Goal: Task Accomplishment & Management: Use online tool/utility

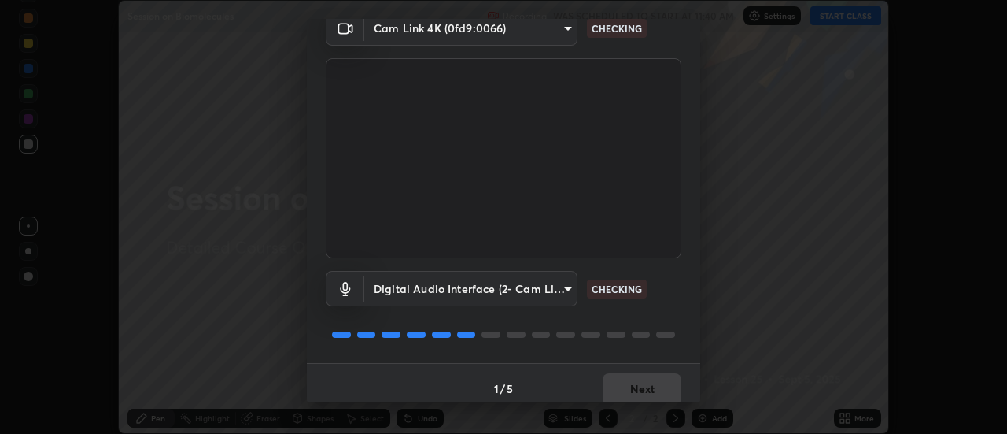
scroll to position [83, 0]
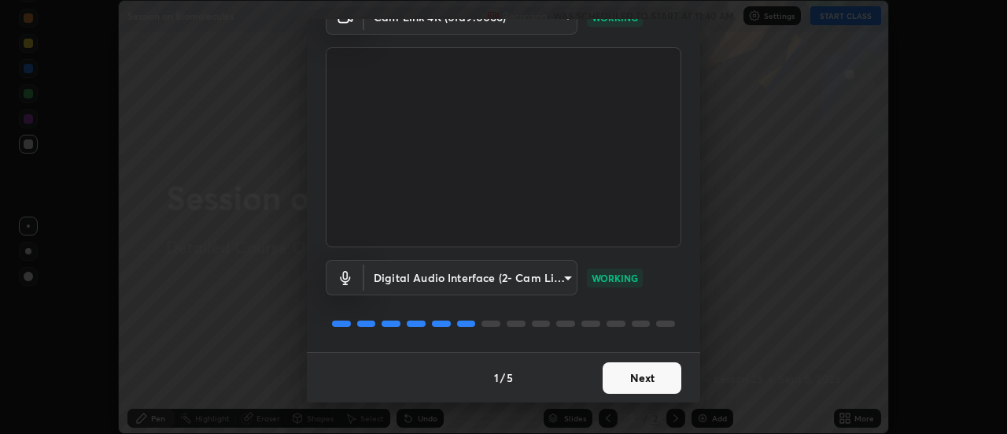
click at [631, 376] on button "Next" at bounding box center [642, 377] width 79 height 31
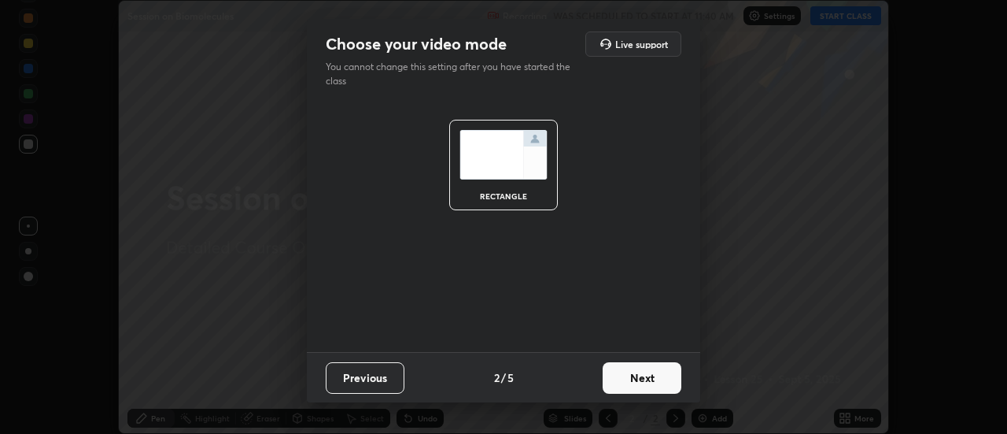
click at [628, 364] on button "Next" at bounding box center [642, 377] width 79 height 31
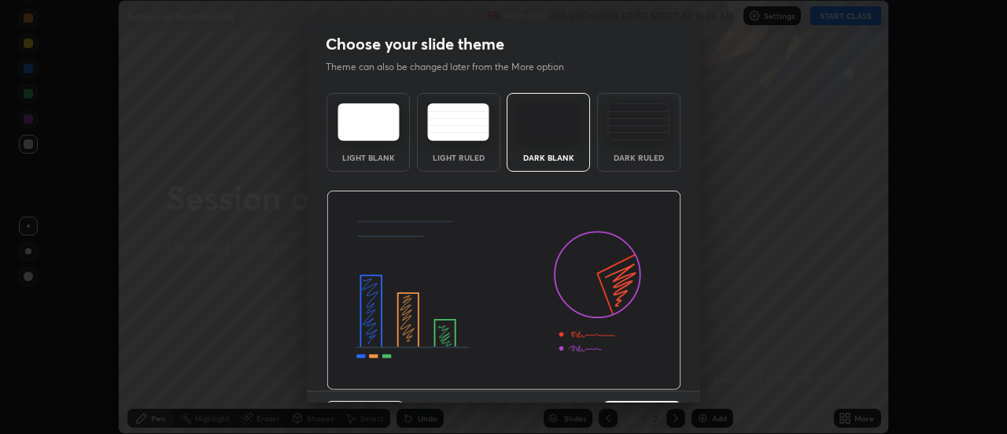
click at [644, 147] on div "Dark Ruled" at bounding box center [638, 132] width 83 height 79
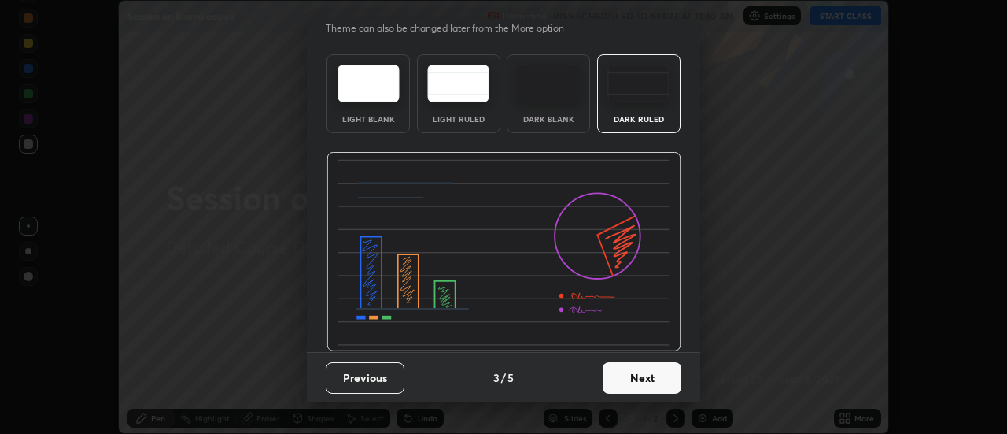
click at [625, 382] on button "Next" at bounding box center [642, 377] width 79 height 31
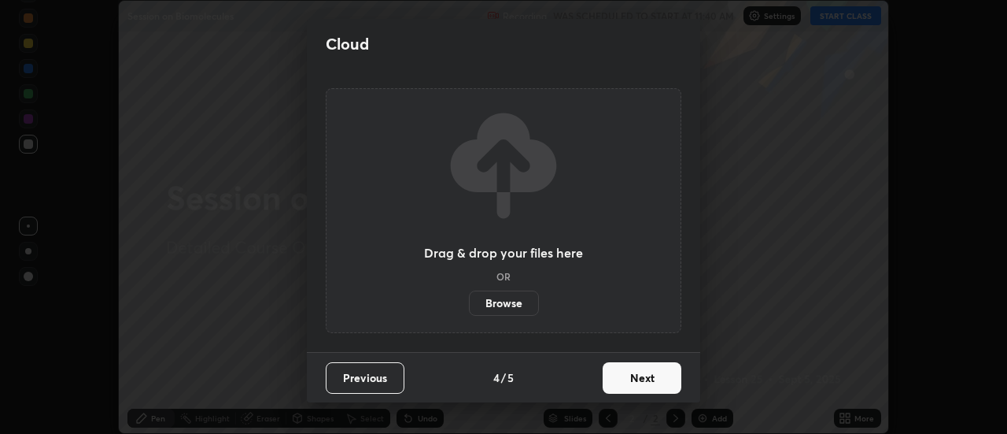
click at [640, 382] on button "Next" at bounding box center [642, 377] width 79 height 31
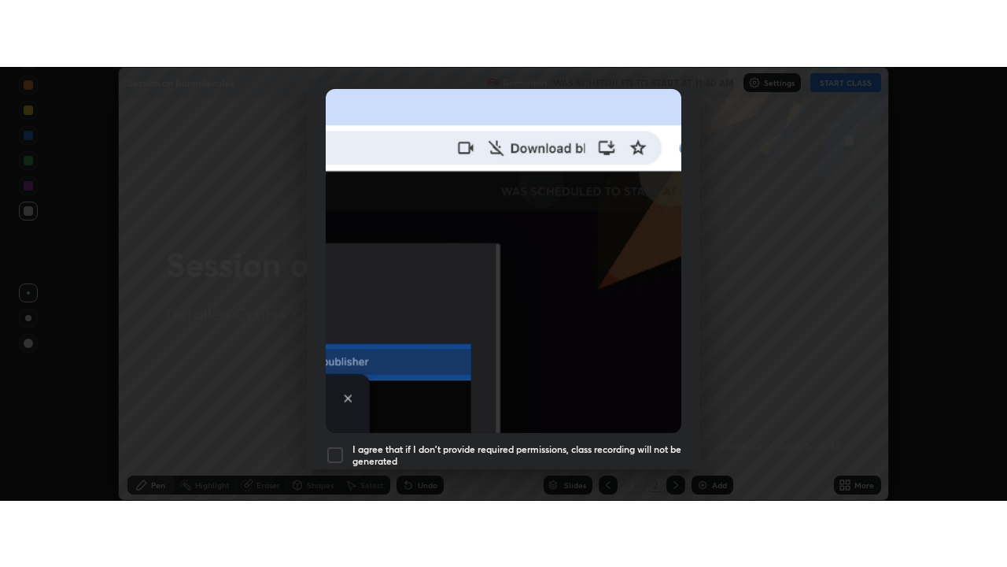
scroll to position [404, 0]
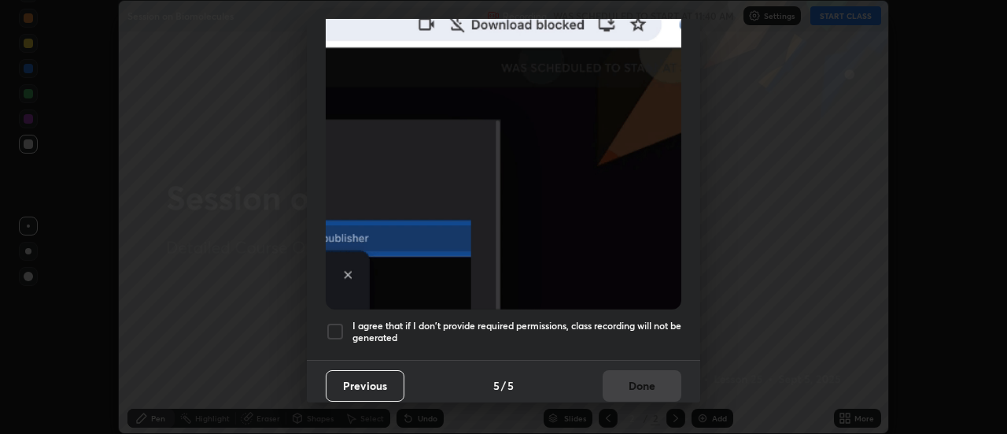
click at [337, 322] on div at bounding box center [335, 331] width 19 height 19
click at [618, 360] on div "Previous 5 / 5 Done" at bounding box center [504, 385] width 394 height 50
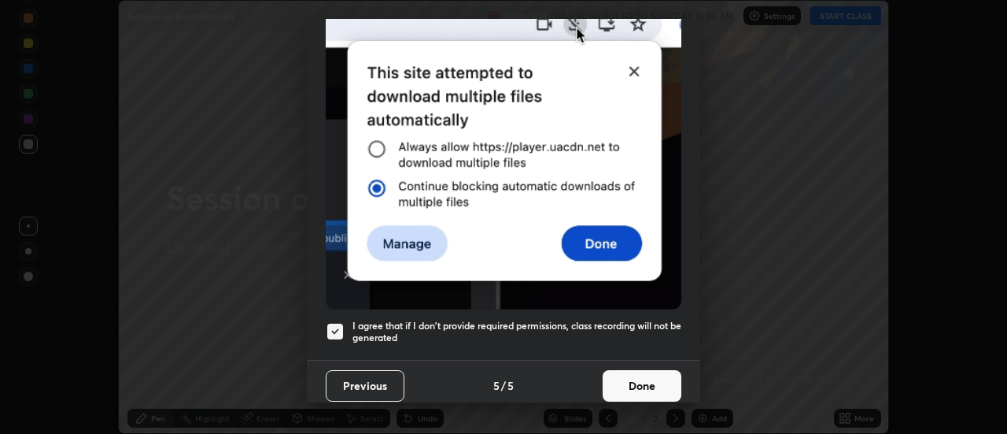
click at [647, 384] on button "Done" at bounding box center [642, 385] width 79 height 31
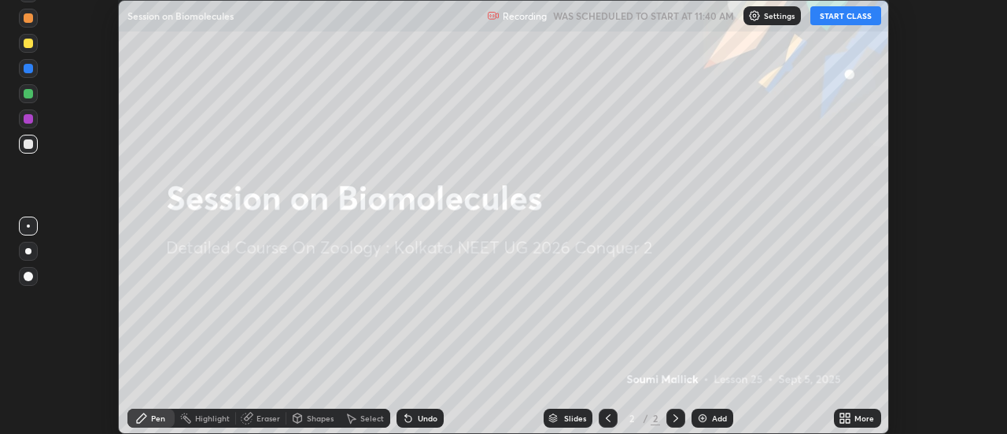
click at [833, 15] on button "START CLASS" at bounding box center [846, 15] width 71 height 19
click at [856, 420] on div "More" at bounding box center [865, 418] width 20 height 8
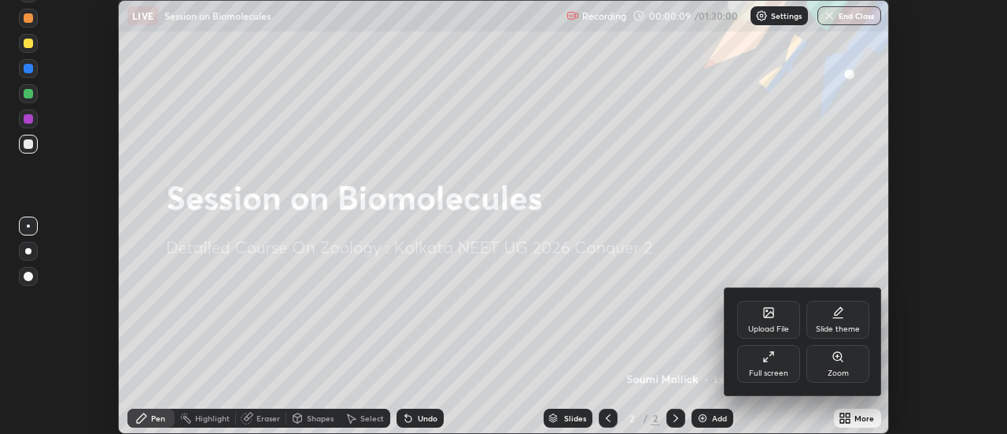
click at [787, 365] on div "Full screen" at bounding box center [769, 364] width 63 height 38
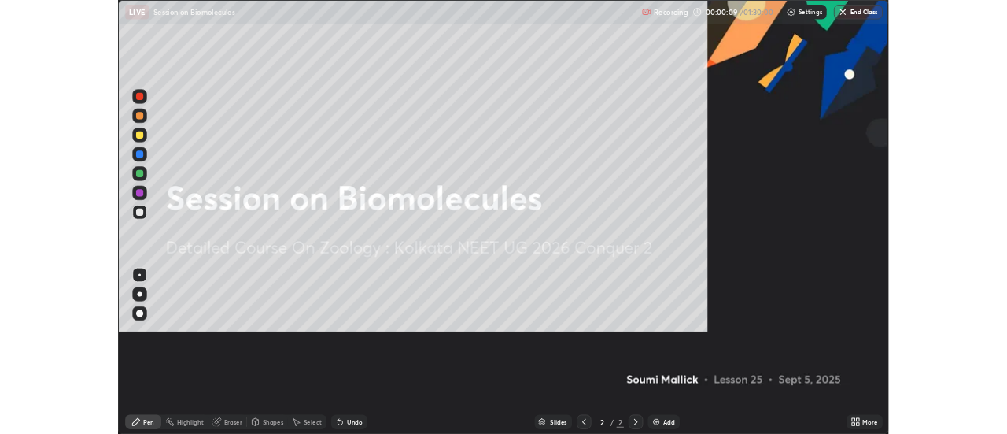
scroll to position [567, 1007]
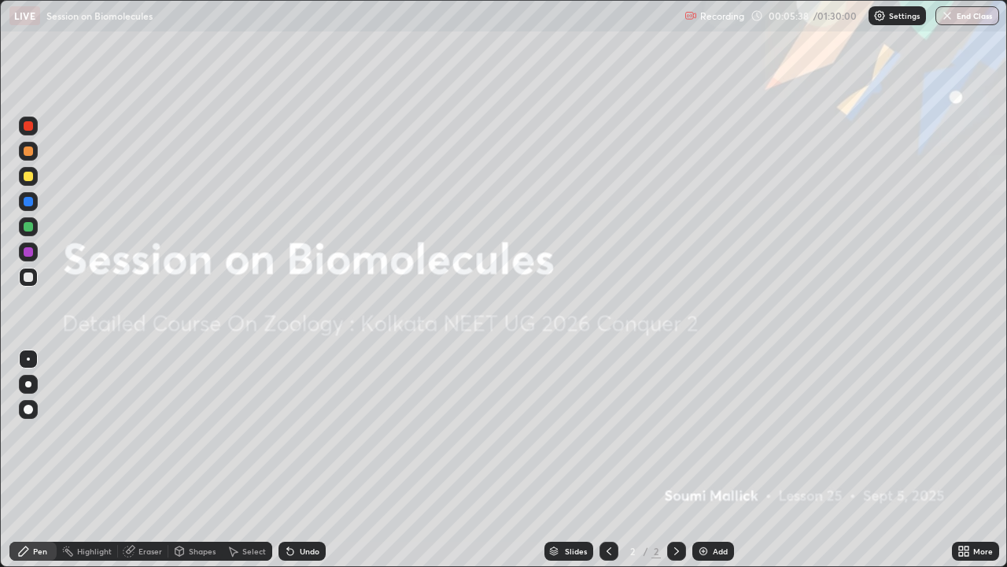
click at [705, 433] on img at bounding box center [703, 551] width 13 height 13
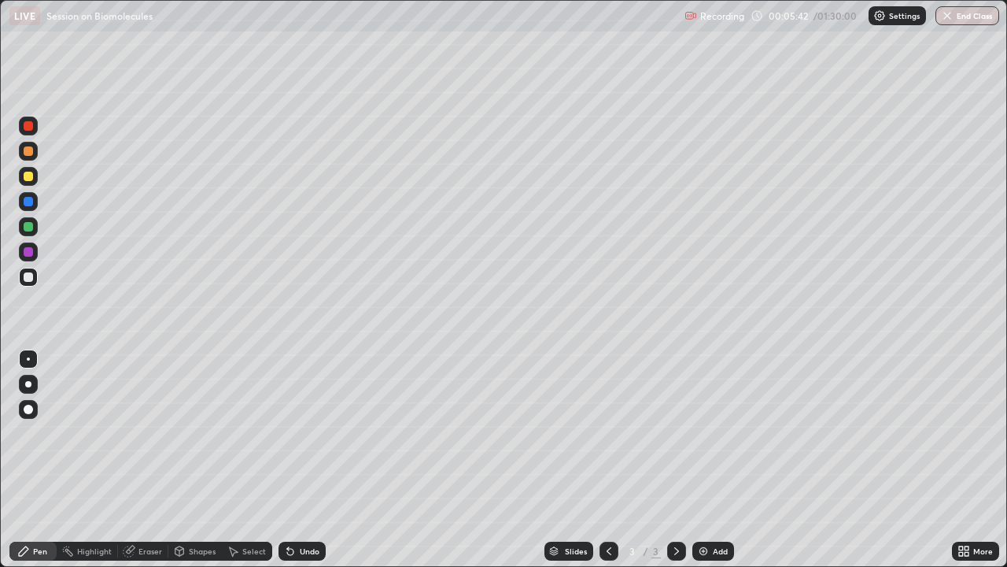
click at [31, 227] on div at bounding box center [28, 226] width 9 height 9
click at [28, 178] on div at bounding box center [28, 176] width 9 height 9
click at [244, 433] on div "Select" at bounding box center [254, 551] width 24 height 8
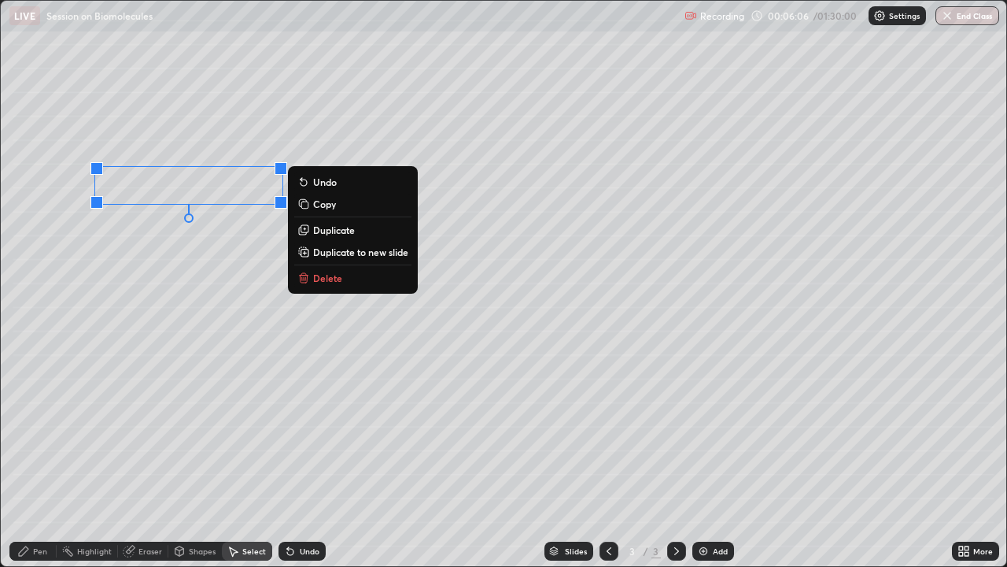
click at [42, 433] on div "Pen" at bounding box center [40, 551] width 14 height 8
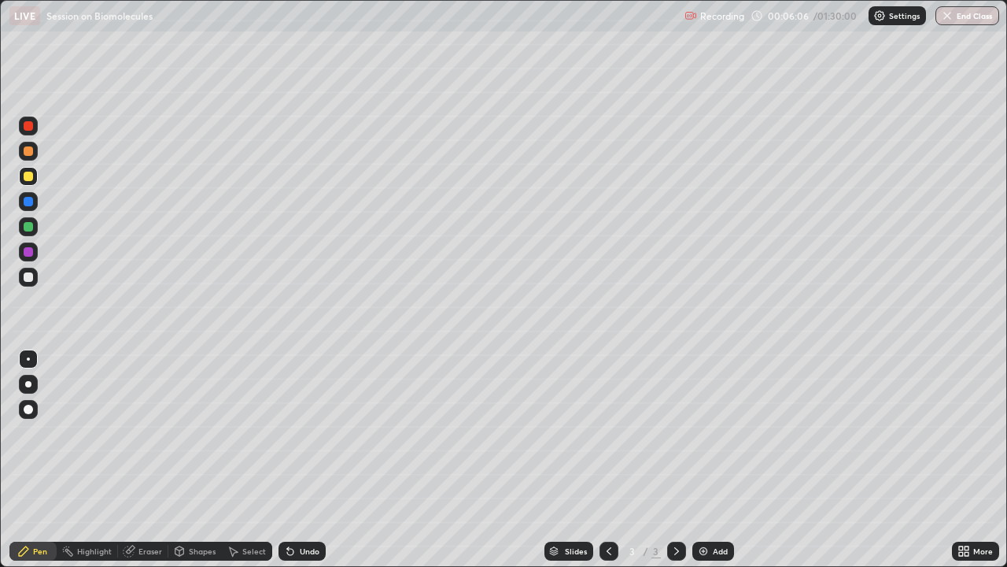
click at [31, 277] on div at bounding box center [28, 276] width 9 height 9
click at [245, 433] on div "Select" at bounding box center [247, 551] width 50 height 19
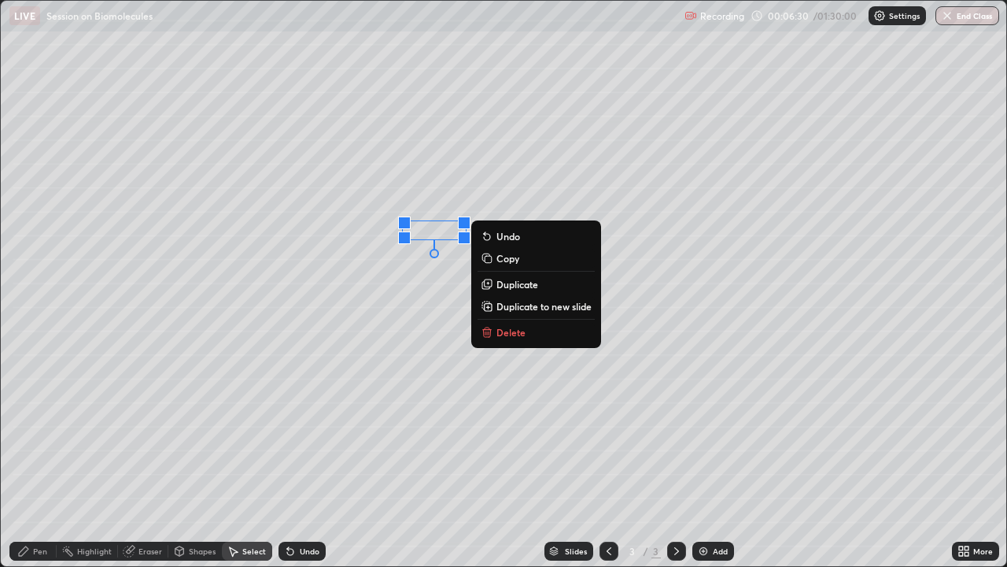
click at [31, 433] on div "Pen" at bounding box center [32, 551] width 47 height 19
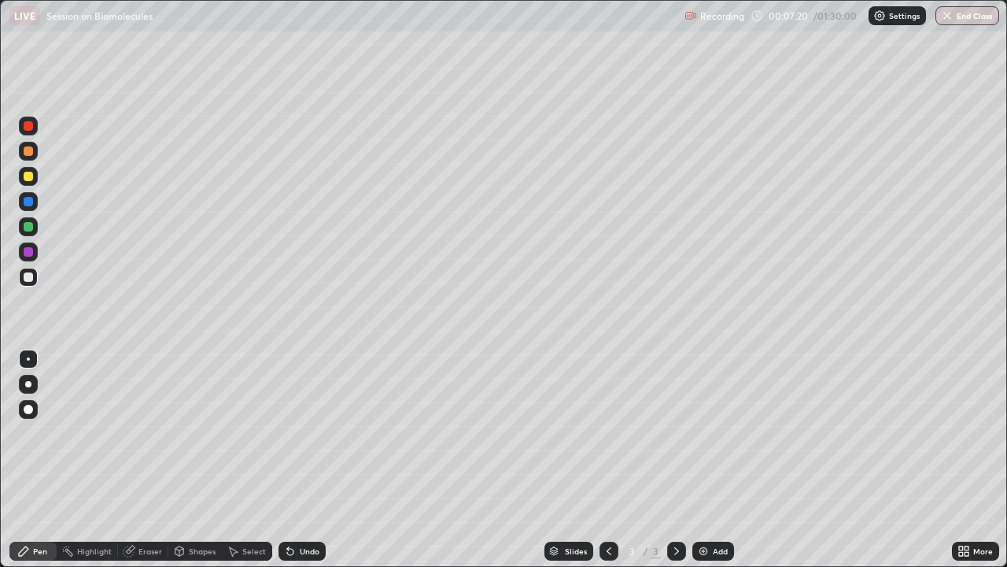
click at [28, 159] on div at bounding box center [28, 151] width 19 height 19
click at [302, 433] on div "Undo" at bounding box center [310, 551] width 20 height 8
click at [27, 386] on div at bounding box center [28, 384] width 6 height 6
click at [300, 433] on div "Undo" at bounding box center [310, 551] width 20 height 8
click at [296, 433] on div "Undo" at bounding box center [302, 551] width 47 height 19
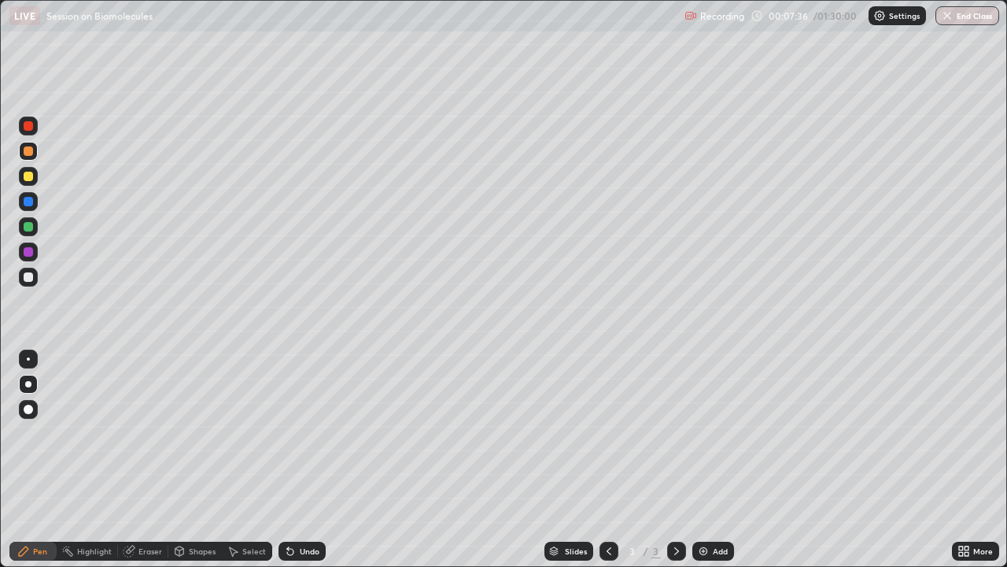
click at [304, 433] on div "Undo" at bounding box center [310, 551] width 20 height 8
click at [30, 255] on div at bounding box center [28, 251] width 9 height 9
click at [28, 360] on div at bounding box center [28, 358] width 3 height 3
click at [246, 433] on div "Select" at bounding box center [254, 551] width 24 height 8
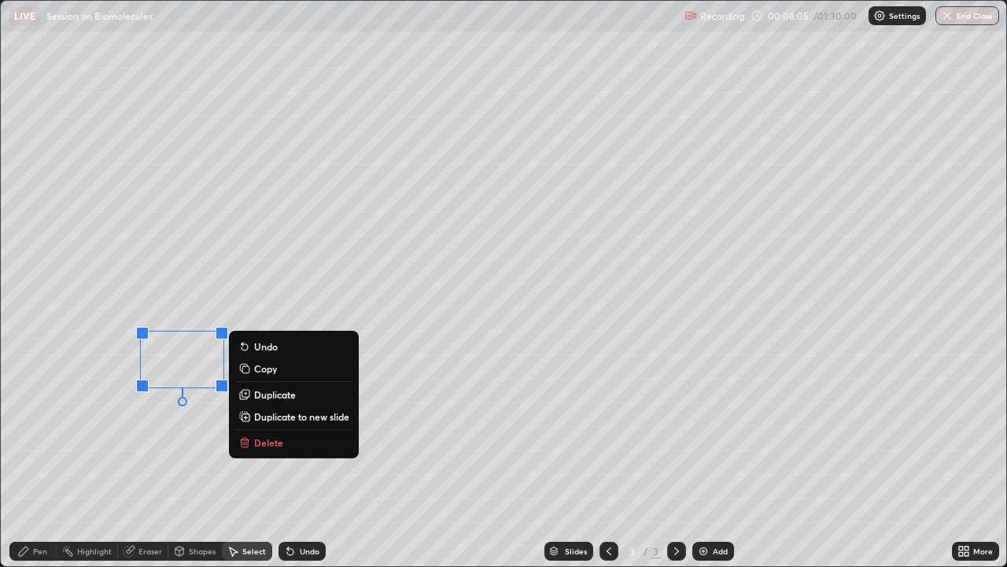
click at [212, 424] on div "0 ° Undo Copy Duplicate Duplicate to new slide Delete" at bounding box center [504, 283] width 1006 height 565
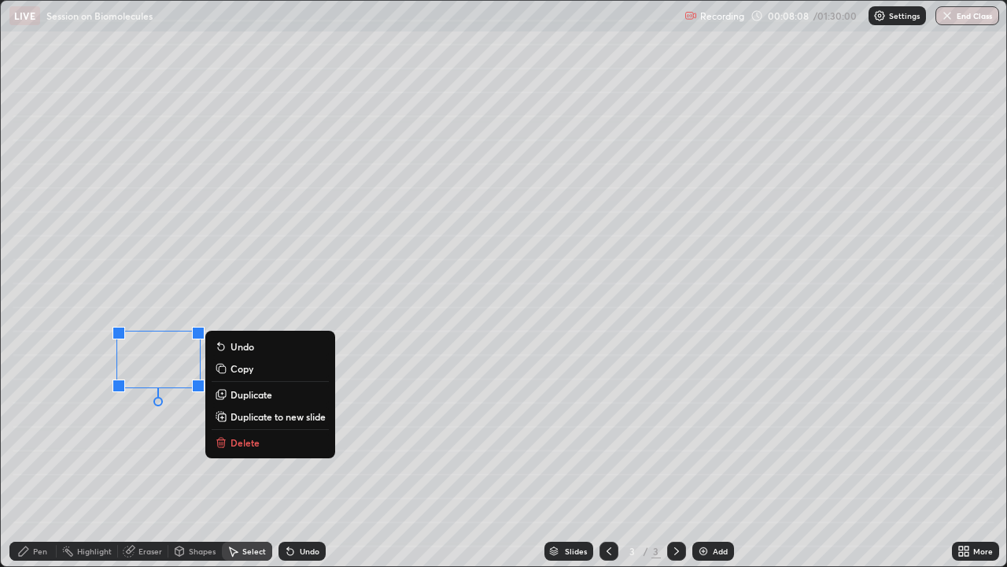
click at [309, 433] on div "Undo" at bounding box center [302, 551] width 47 height 19
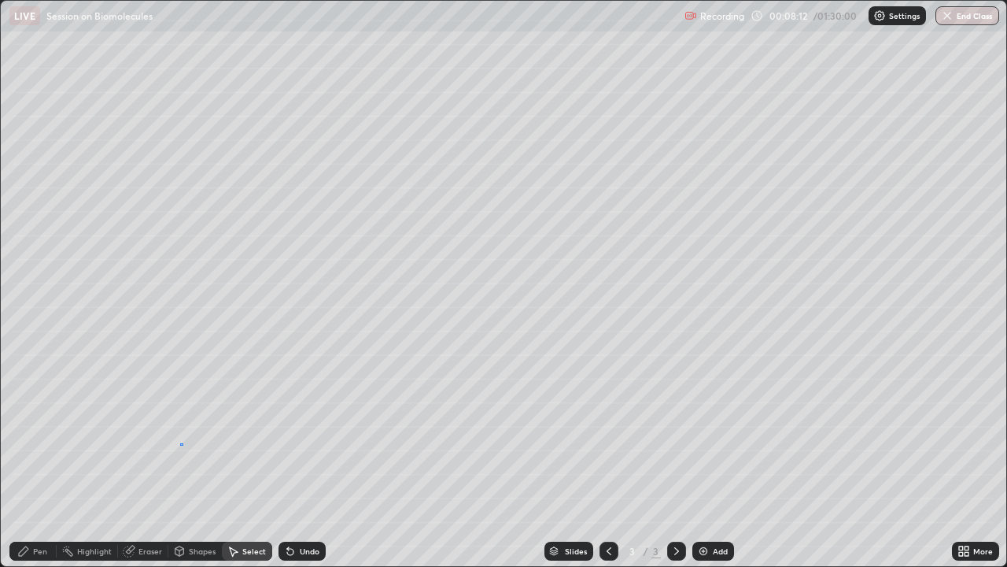
click at [183, 433] on div "0 ° Undo Copy Duplicate Duplicate to new slide Delete" at bounding box center [504, 283] width 1006 height 565
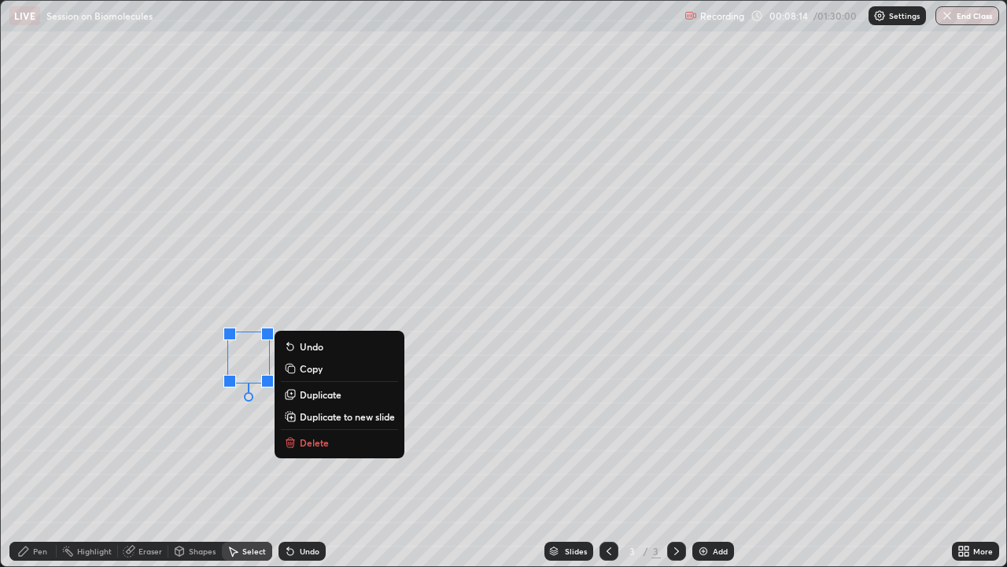
click at [305, 433] on div "Undo" at bounding box center [310, 551] width 20 height 8
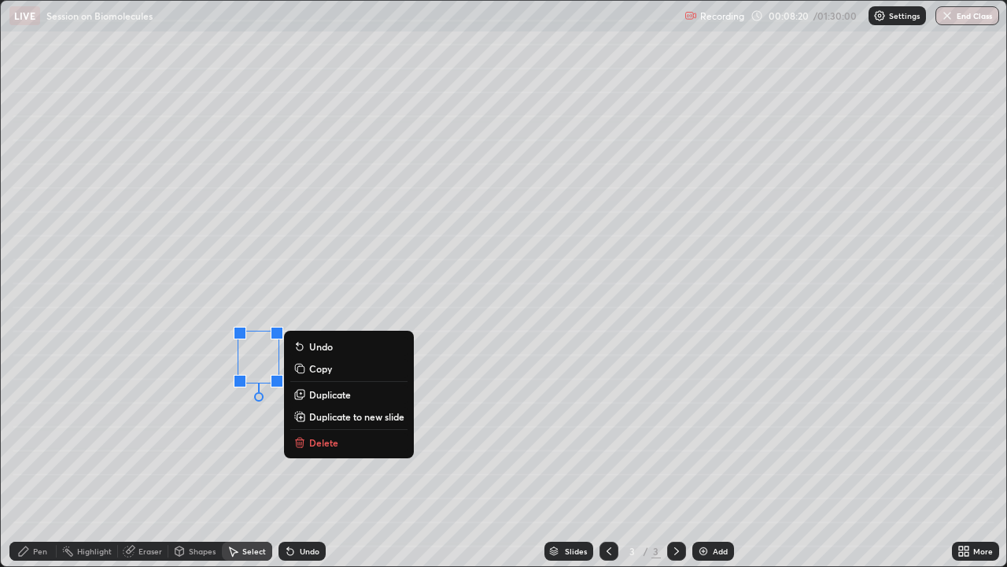
click at [181, 433] on div "0 ° Undo Copy Duplicate Duplicate to new slide Delete" at bounding box center [504, 283] width 1006 height 565
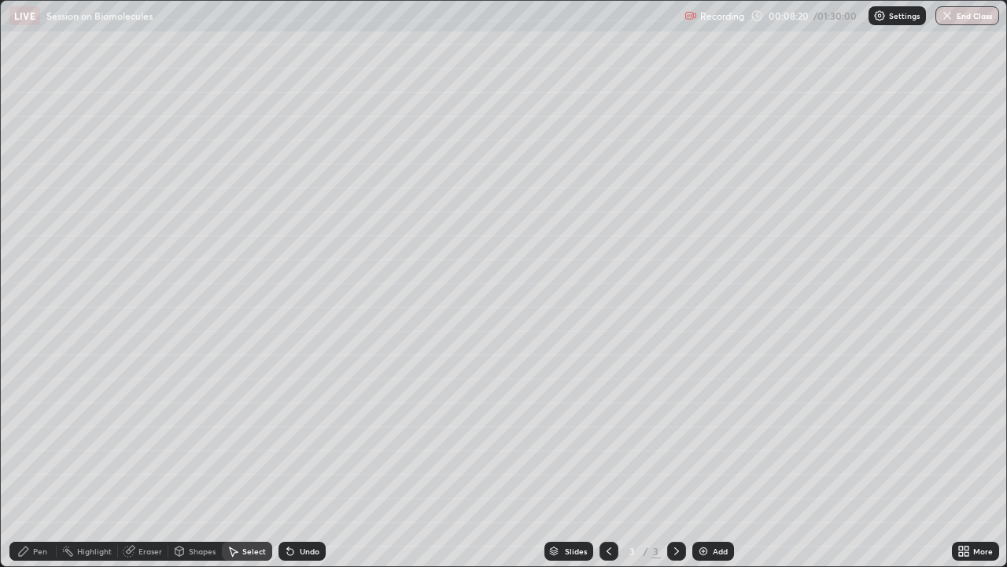
click at [40, 433] on div "Pen" at bounding box center [40, 551] width 14 height 8
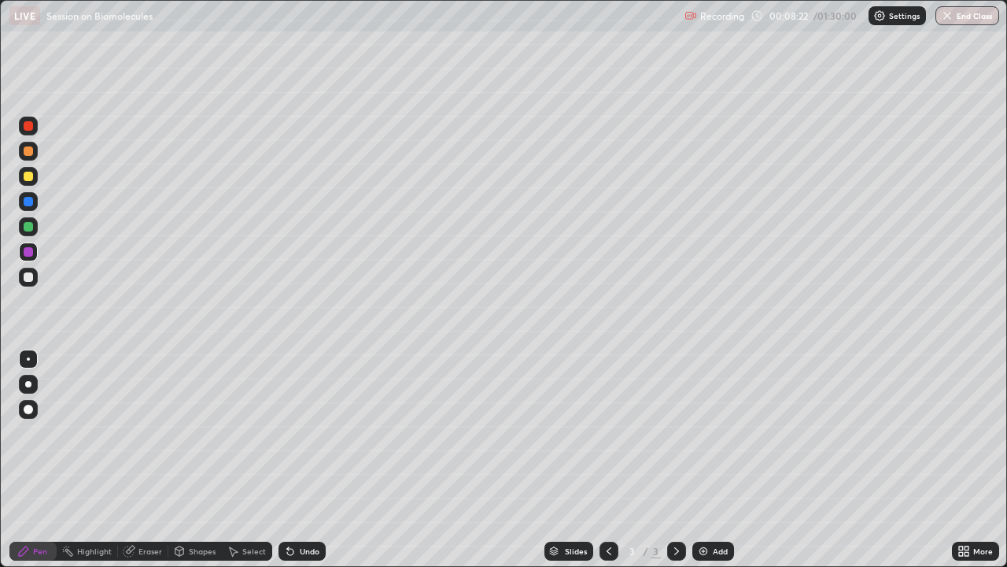
click at [34, 280] on div at bounding box center [28, 277] width 19 height 19
click at [300, 433] on div "Undo" at bounding box center [310, 551] width 20 height 8
click at [306, 433] on div "Undo" at bounding box center [310, 551] width 20 height 8
click at [306, 433] on div "Undo" at bounding box center [302, 551] width 47 height 19
click at [194, 433] on div "Shapes" at bounding box center [202, 551] width 27 height 8
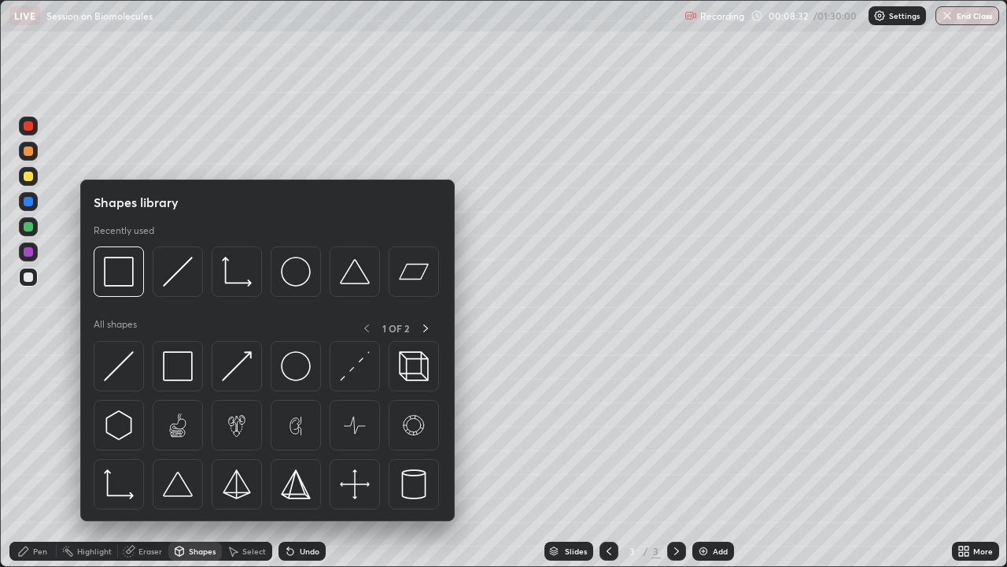
click at [238, 433] on icon at bounding box center [233, 551] width 13 height 13
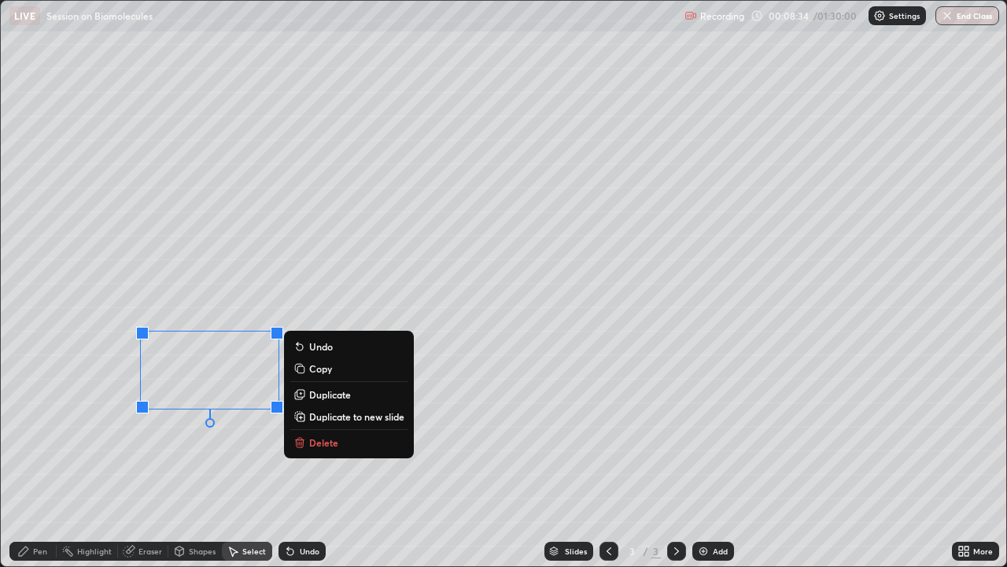
click at [334, 391] on p "Duplicate" at bounding box center [330, 394] width 42 height 13
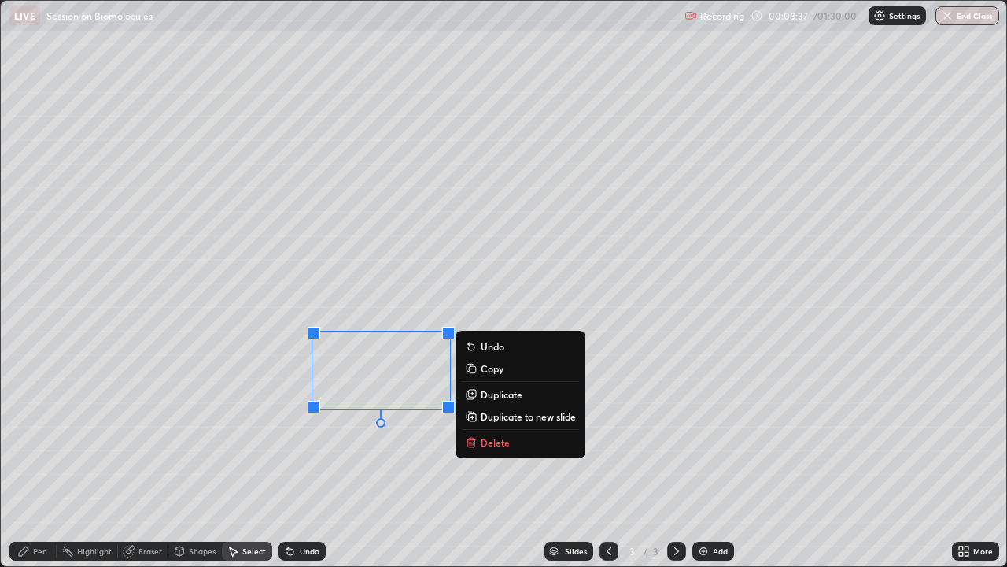
click at [381, 433] on div "0 ° Undo Copy Duplicate Duplicate to new slide Delete" at bounding box center [504, 283] width 1006 height 565
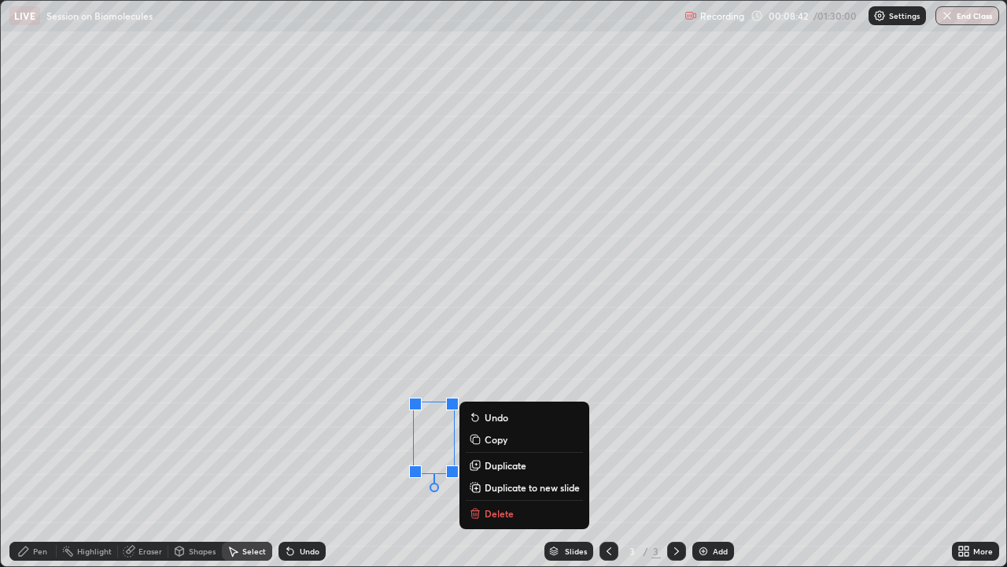
click at [146, 433] on div "Eraser" at bounding box center [151, 551] width 24 height 8
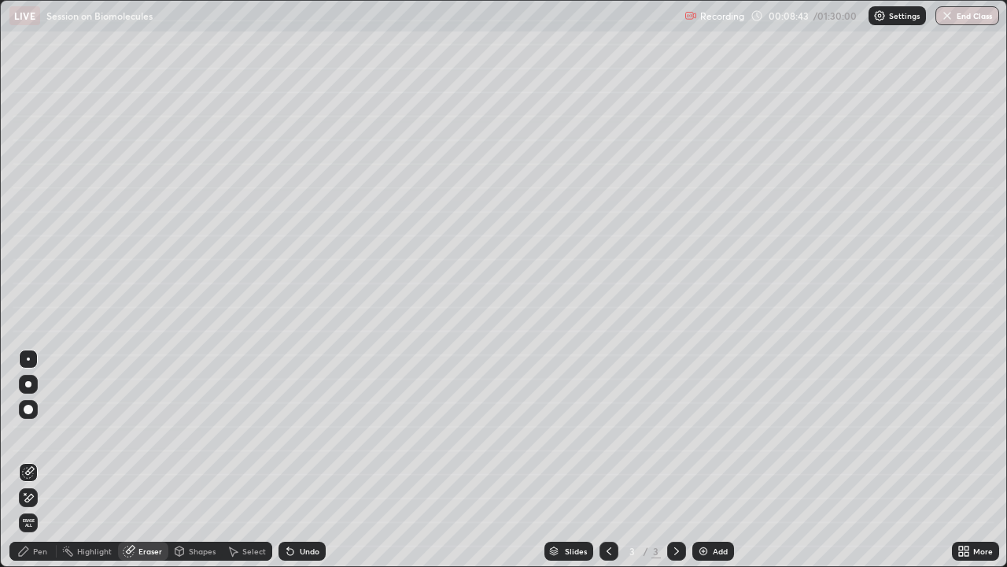
click at [255, 433] on div "Select" at bounding box center [254, 551] width 24 height 8
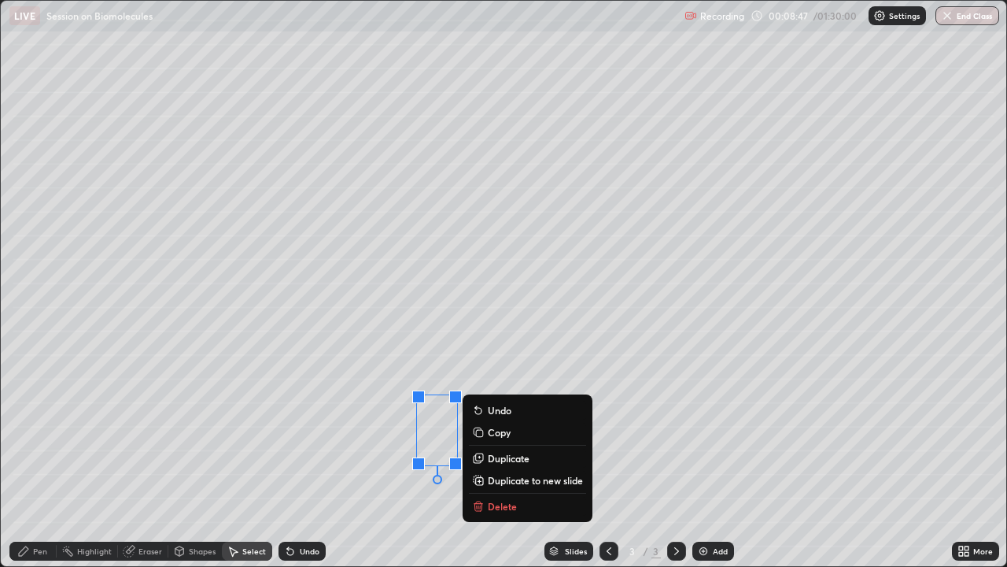
click at [375, 433] on div "0 ° Undo Copy Duplicate Duplicate to new slide Delete" at bounding box center [504, 283] width 1006 height 565
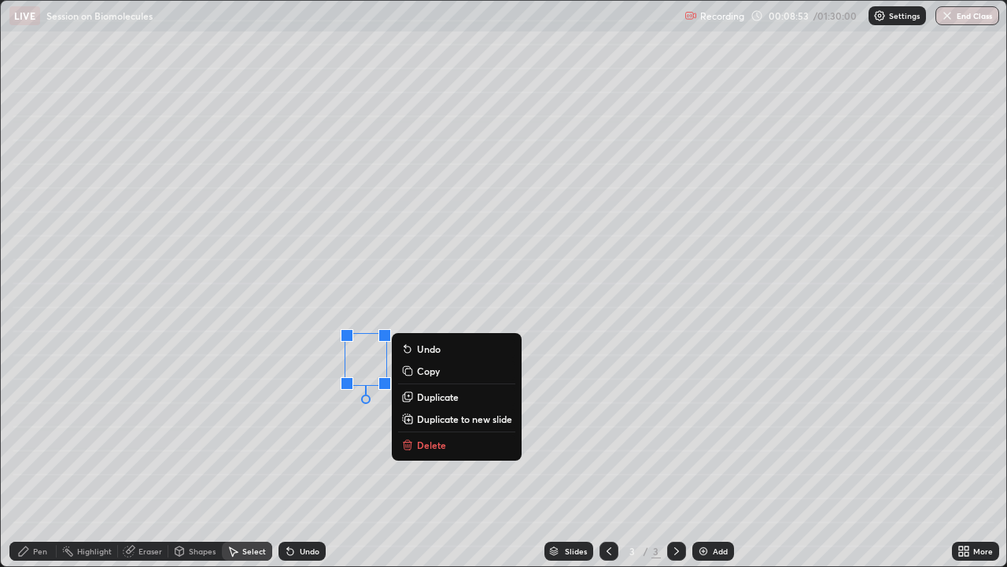
click at [320, 433] on div "0 ° Undo Copy Duplicate Duplicate to new slide Delete" at bounding box center [504, 283] width 1006 height 565
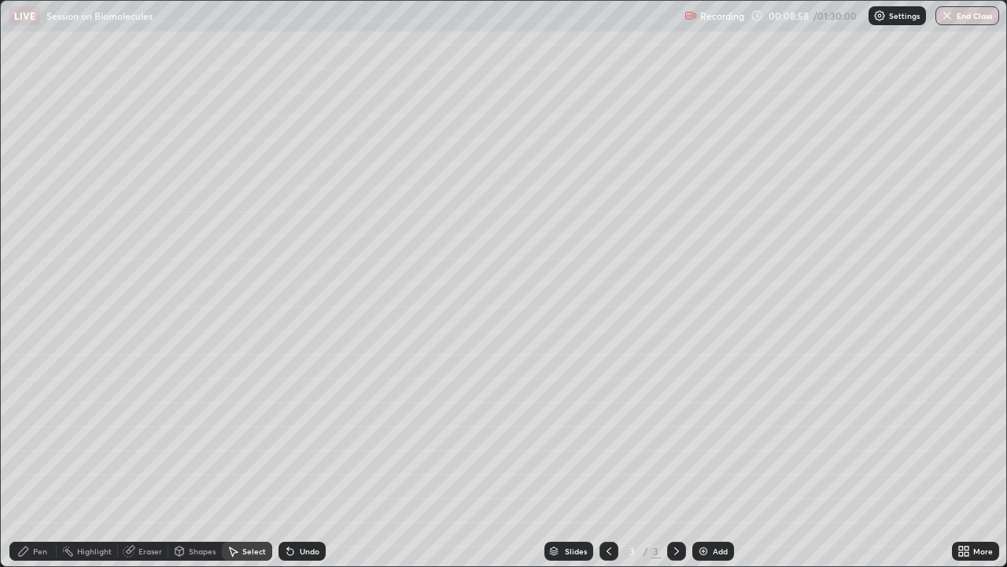
click at [19, 433] on icon at bounding box center [23, 551] width 13 height 13
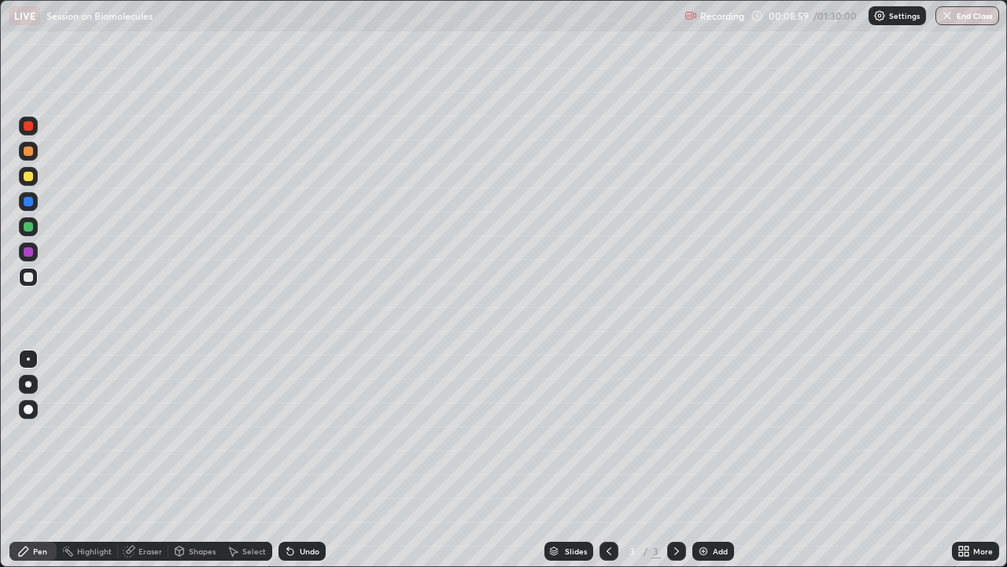
click at [33, 224] on div at bounding box center [28, 226] width 19 height 19
click at [25, 275] on div at bounding box center [28, 276] width 9 height 9
click at [190, 433] on div "Shapes" at bounding box center [195, 551] width 54 height 19
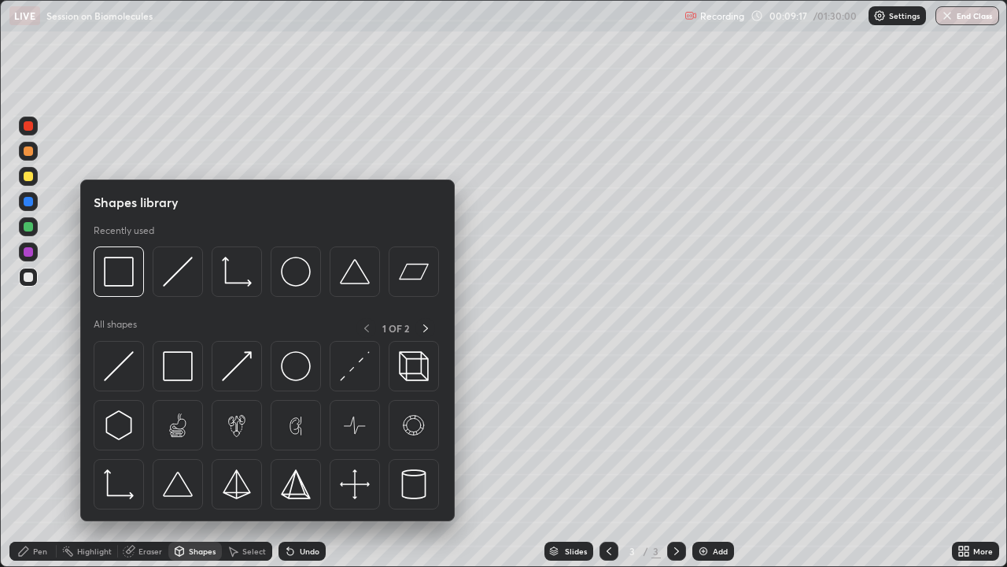
click at [150, 433] on div "Eraser" at bounding box center [151, 551] width 24 height 8
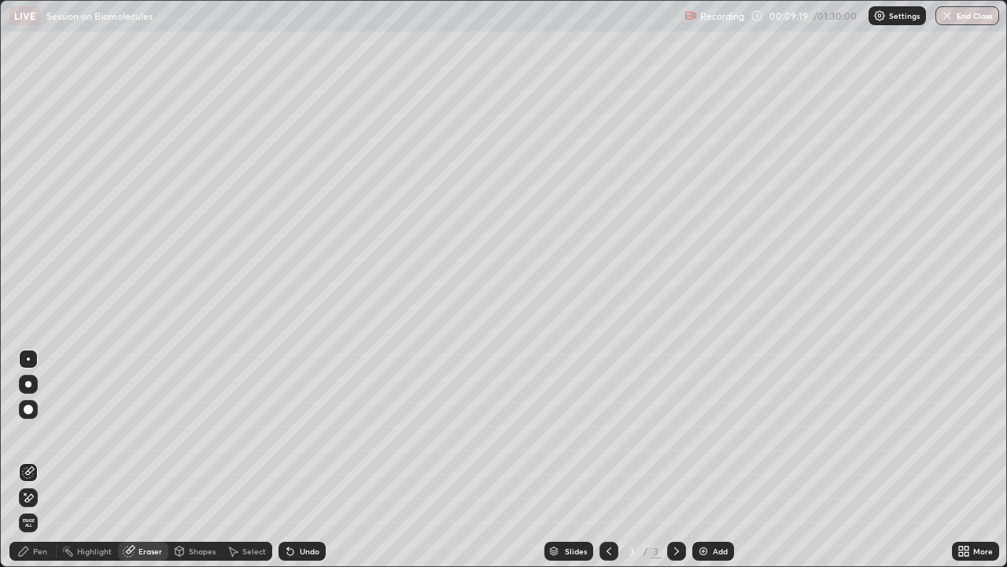
click at [31, 433] on div "Pen" at bounding box center [32, 551] width 47 height 19
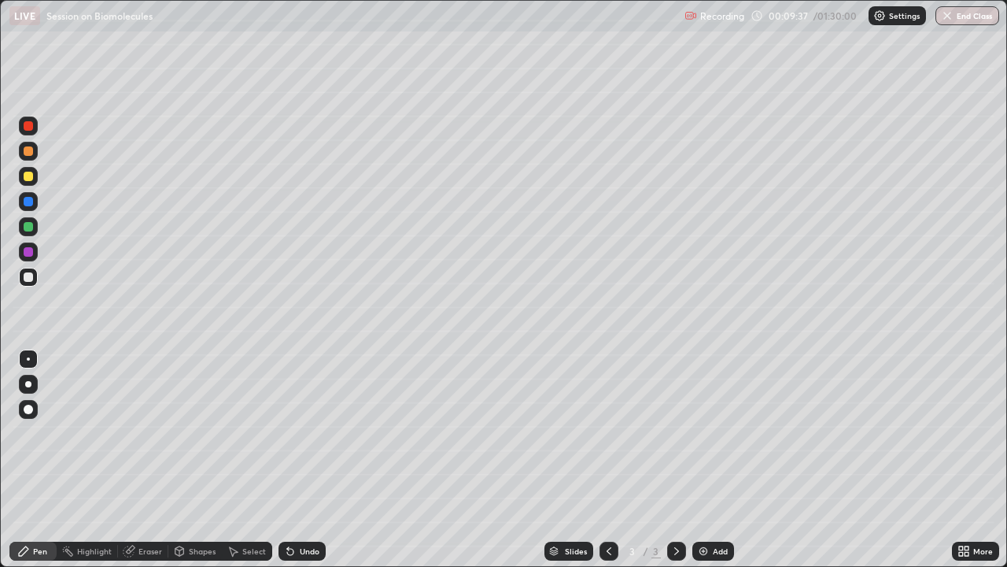
click at [310, 433] on div "Undo" at bounding box center [310, 551] width 20 height 8
click at [238, 433] on icon at bounding box center [233, 551] width 13 height 13
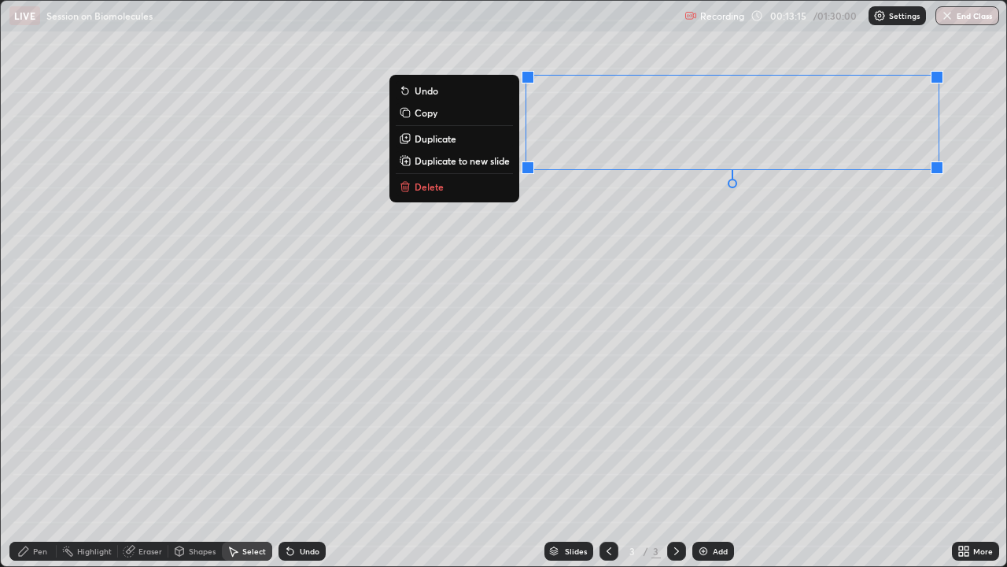
click at [677, 335] on div "0 ° Undo Copy Duplicate Duplicate to new slide Delete" at bounding box center [504, 283] width 1006 height 565
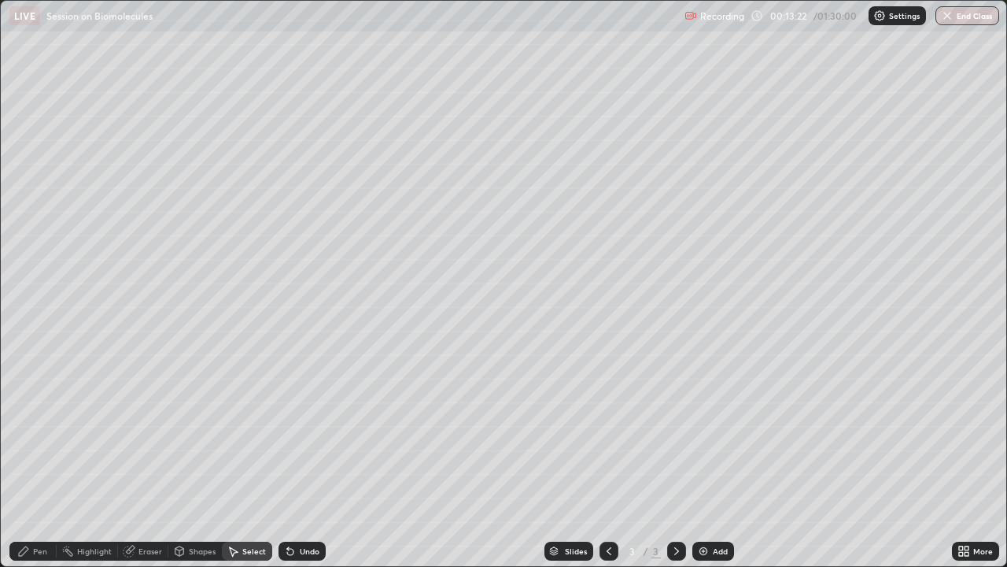
click at [46, 433] on div "Pen" at bounding box center [40, 551] width 14 height 8
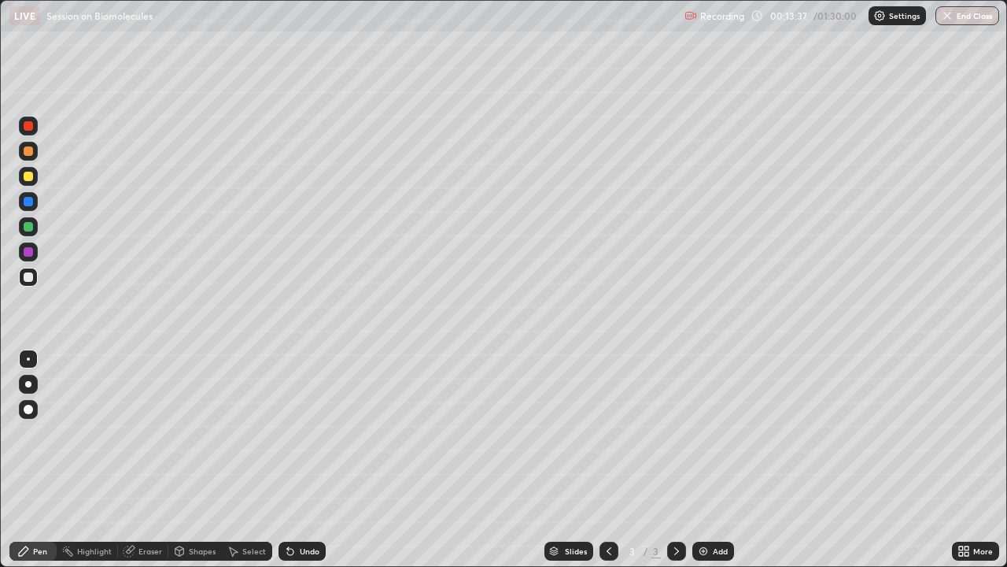
click at [304, 433] on div "Undo" at bounding box center [302, 551] width 47 height 19
click at [967, 433] on icon at bounding box center [967, 548] width 4 height 4
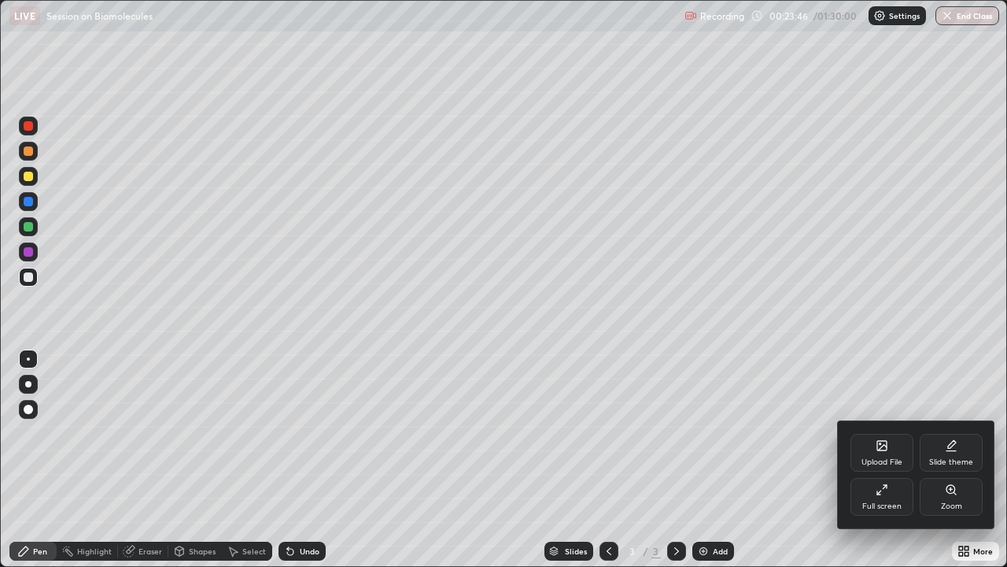
click at [883, 433] on div "Upload File" at bounding box center [882, 462] width 41 height 8
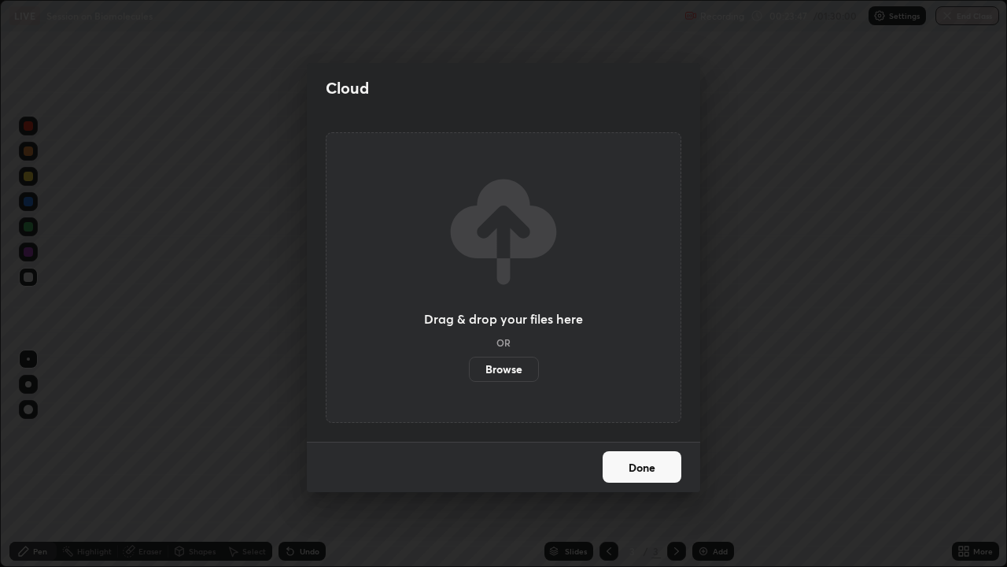
click at [518, 368] on label "Browse" at bounding box center [504, 369] width 70 height 25
click at [469, 368] on input "Browse" at bounding box center [469, 369] width 0 height 25
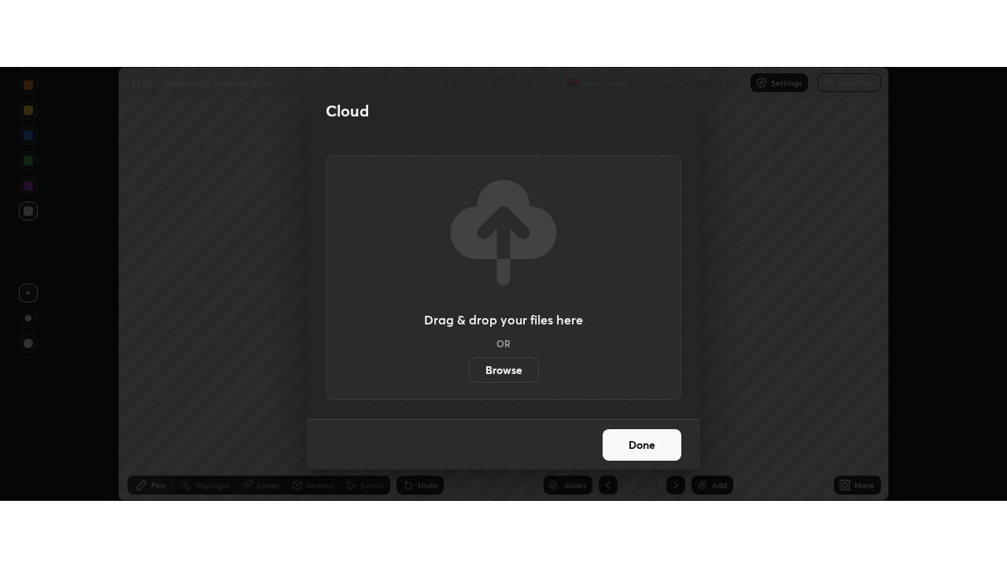
scroll to position [78275, 77701]
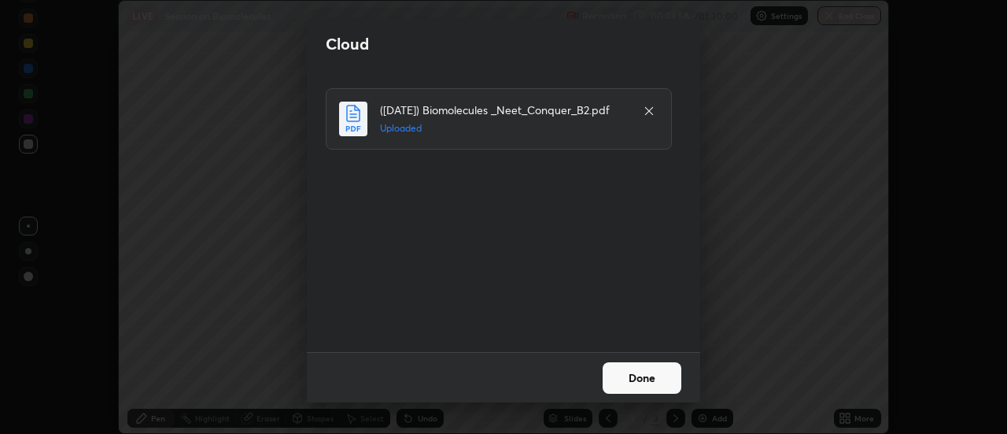
click at [637, 379] on button "Done" at bounding box center [642, 377] width 79 height 31
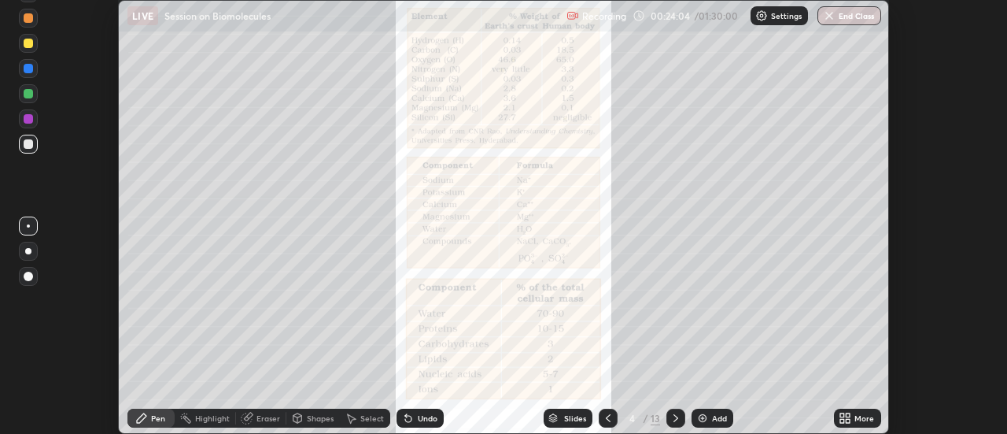
click at [854, 418] on div "More" at bounding box center [857, 417] width 47 height 19
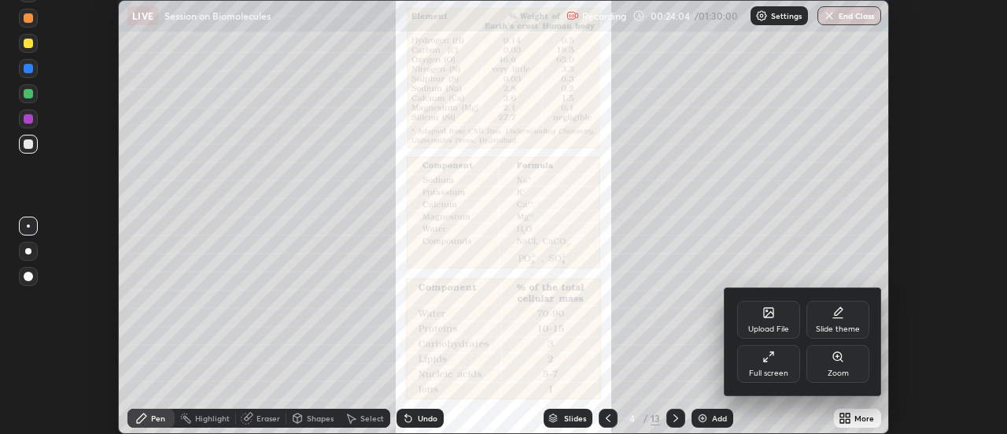
click at [767, 360] on icon at bounding box center [769, 356] width 13 height 13
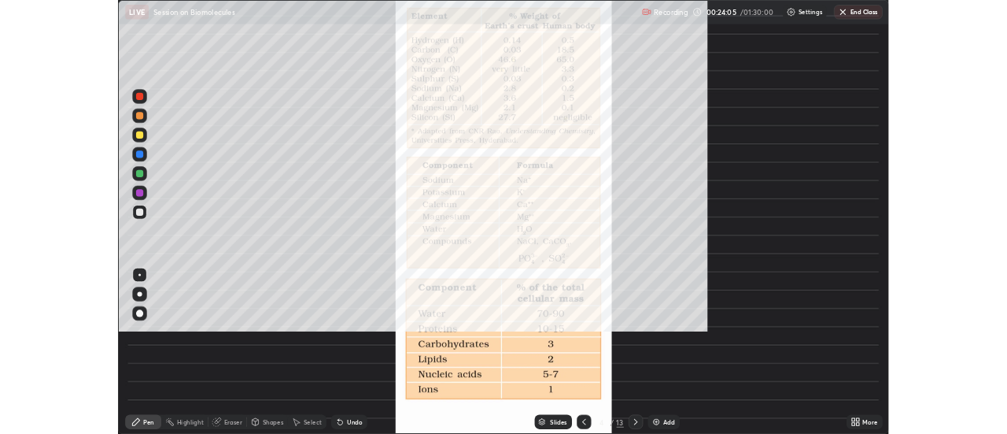
scroll to position [567, 1007]
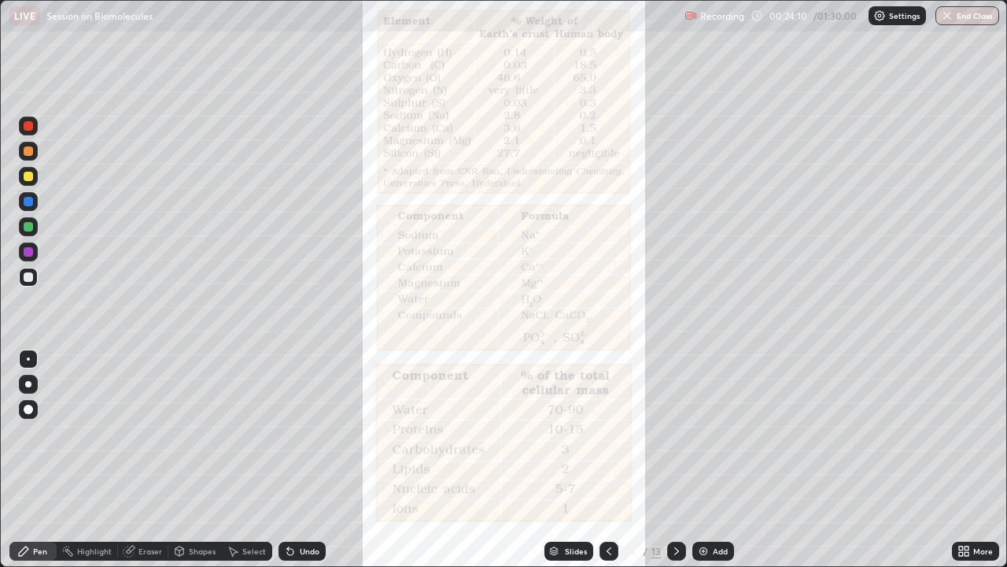
click at [603, 433] on icon at bounding box center [609, 551] width 13 height 13
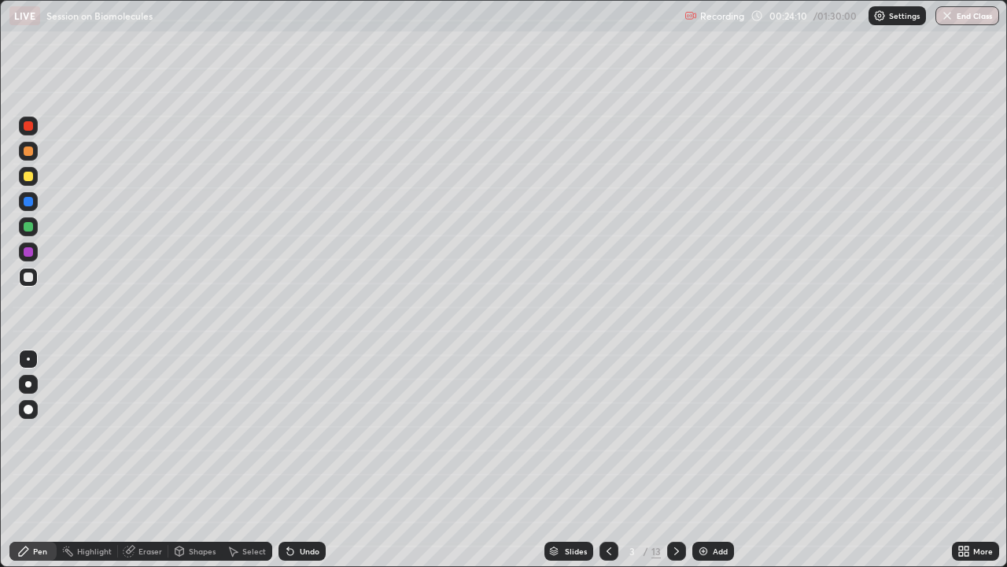
click at [608, 433] on icon at bounding box center [609, 551] width 13 height 13
click at [608, 433] on icon at bounding box center [609, 551] width 5 height 8
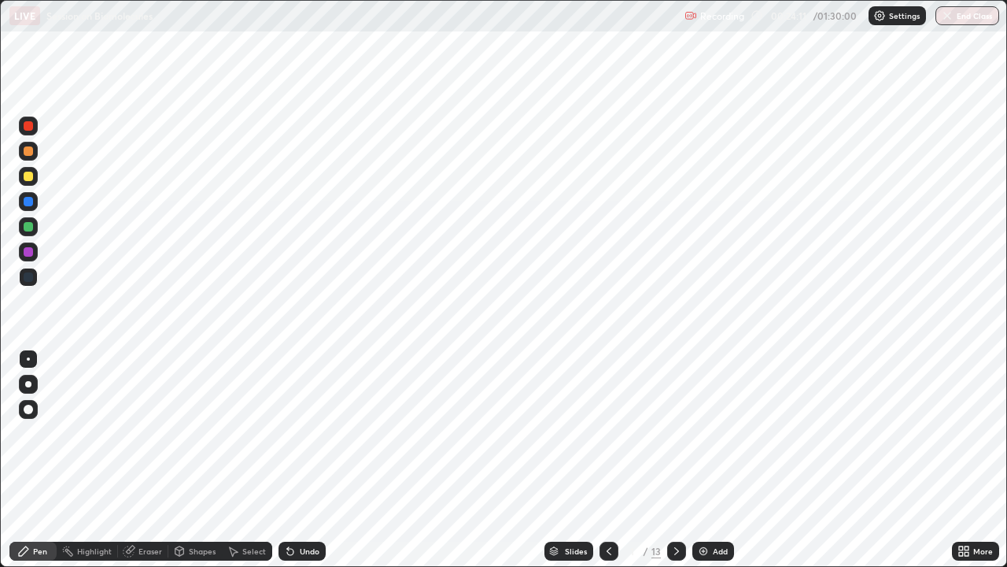
click at [675, 433] on icon at bounding box center [677, 551] width 13 height 13
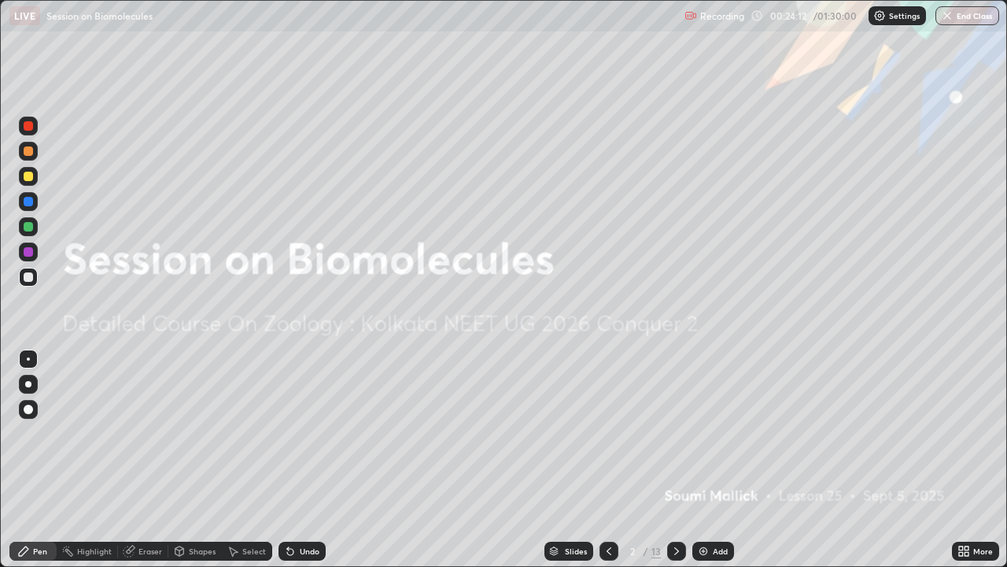
click at [675, 433] on icon at bounding box center [677, 551] width 13 height 13
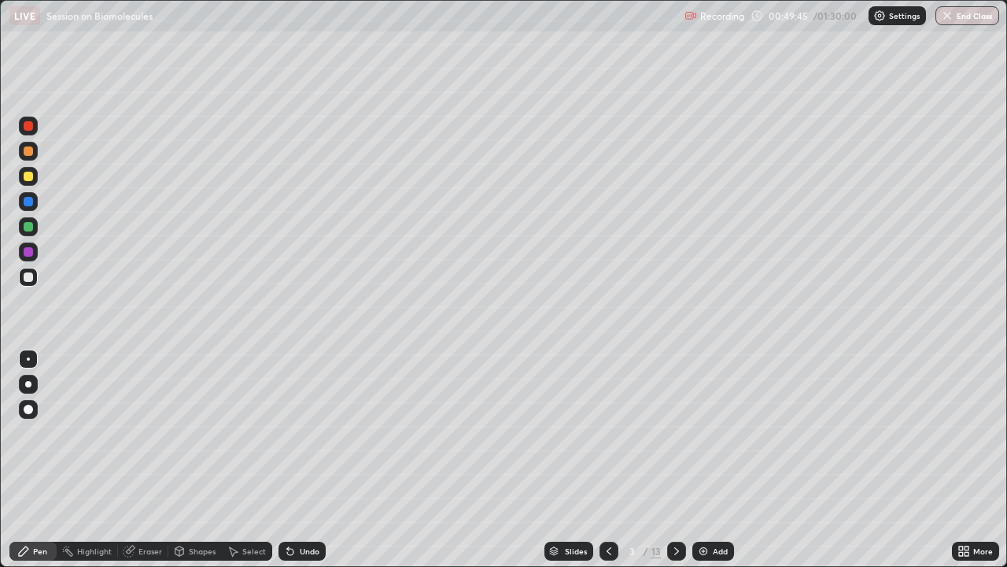
click at [28, 155] on div at bounding box center [28, 150] width 9 height 9
click at [29, 252] on div at bounding box center [28, 251] width 9 height 9
click at [667, 433] on div at bounding box center [676, 551] width 19 height 19
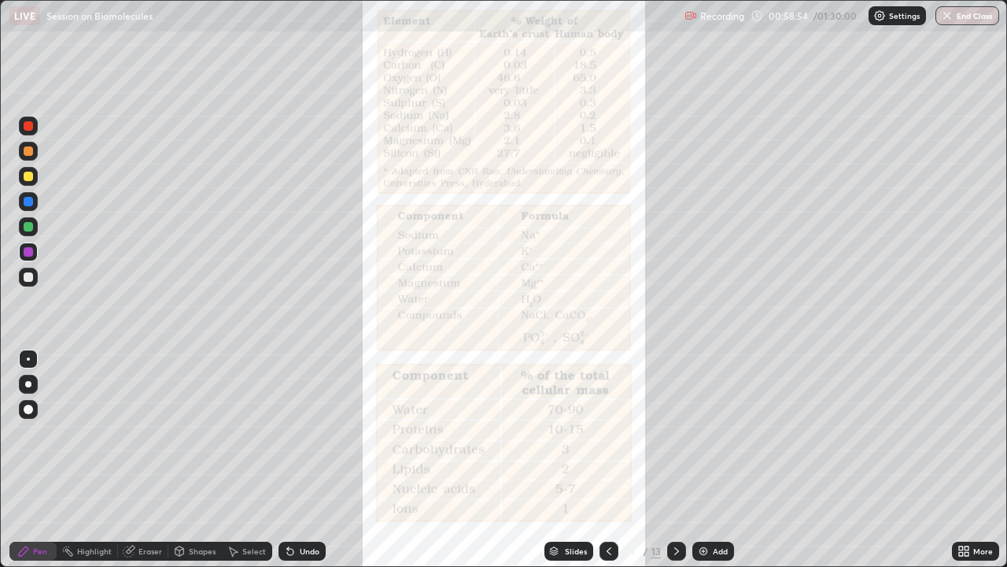
click at [608, 433] on icon at bounding box center [609, 551] width 5 height 8
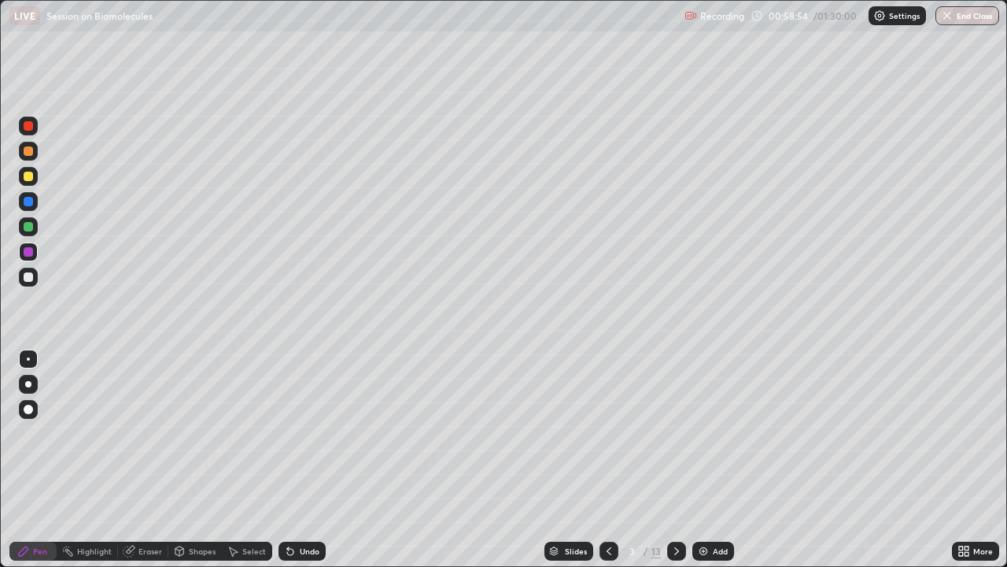
click at [707, 433] on img at bounding box center [703, 551] width 13 height 13
click at [30, 276] on div at bounding box center [28, 276] width 9 height 9
click at [29, 227] on div at bounding box center [28, 226] width 9 height 9
click at [304, 433] on div "Undo" at bounding box center [310, 551] width 20 height 8
click at [28, 208] on div at bounding box center [28, 201] width 19 height 19
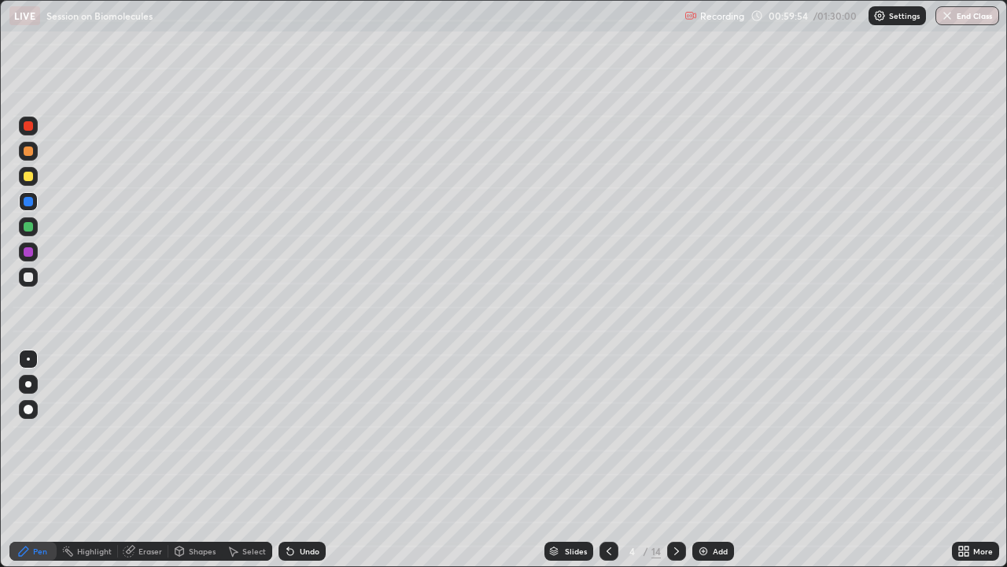
click at [303, 433] on div "Undo" at bounding box center [310, 551] width 20 height 8
click at [302, 433] on div "Undo" at bounding box center [310, 551] width 20 height 8
click at [301, 433] on div "Undo" at bounding box center [302, 551] width 47 height 19
click at [298, 433] on div "Undo" at bounding box center [302, 551] width 47 height 19
click at [31, 228] on div at bounding box center [28, 226] width 9 height 9
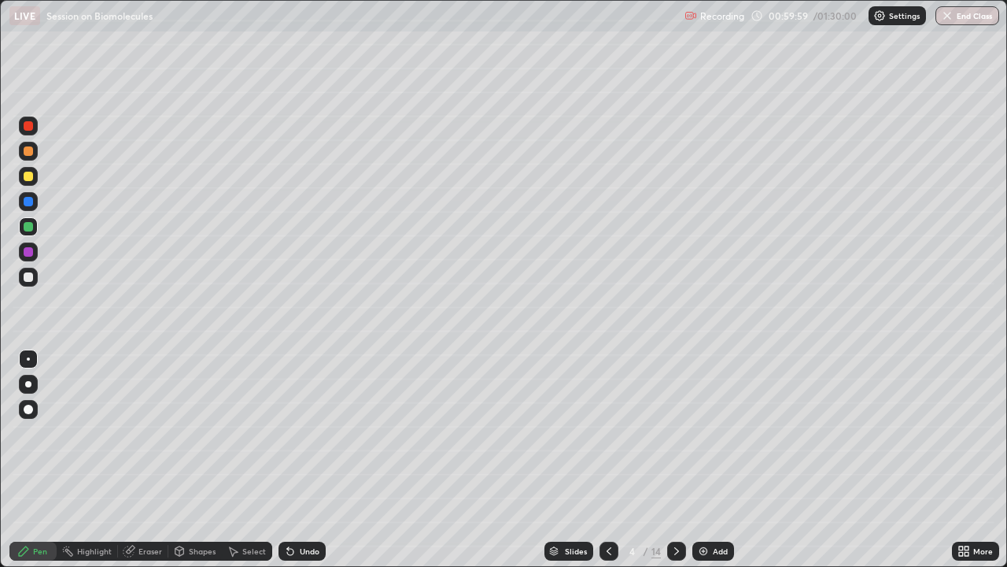
click at [305, 433] on div "Undo" at bounding box center [302, 551] width 47 height 19
click at [28, 202] on div at bounding box center [28, 201] width 9 height 9
click at [305, 433] on div "Undo" at bounding box center [310, 551] width 20 height 8
click at [300, 433] on div "Undo" at bounding box center [302, 551] width 47 height 19
click at [256, 433] on div "Select" at bounding box center [254, 551] width 24 height 8
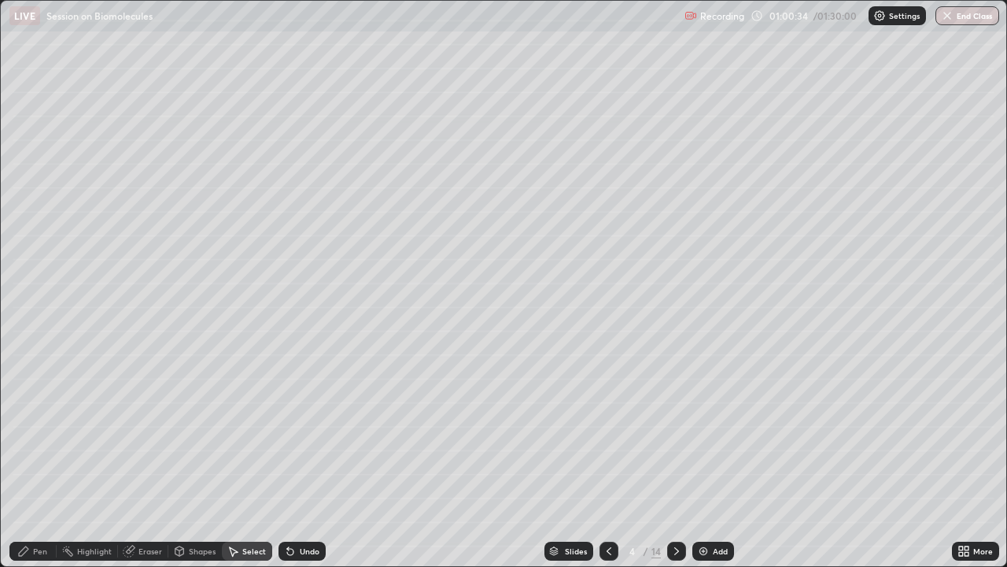
click at [89, 301] on div "0 ° Undo Copy Duplicate Duplicate to new slide Delete" at bounding box center [504, 283] width 1006 height 565
click at [101, 328] on div "0 ° Undo Copy Duplicate Duplicate to new slide Delete" at bounding box center [504, 283] width 1006 height 565
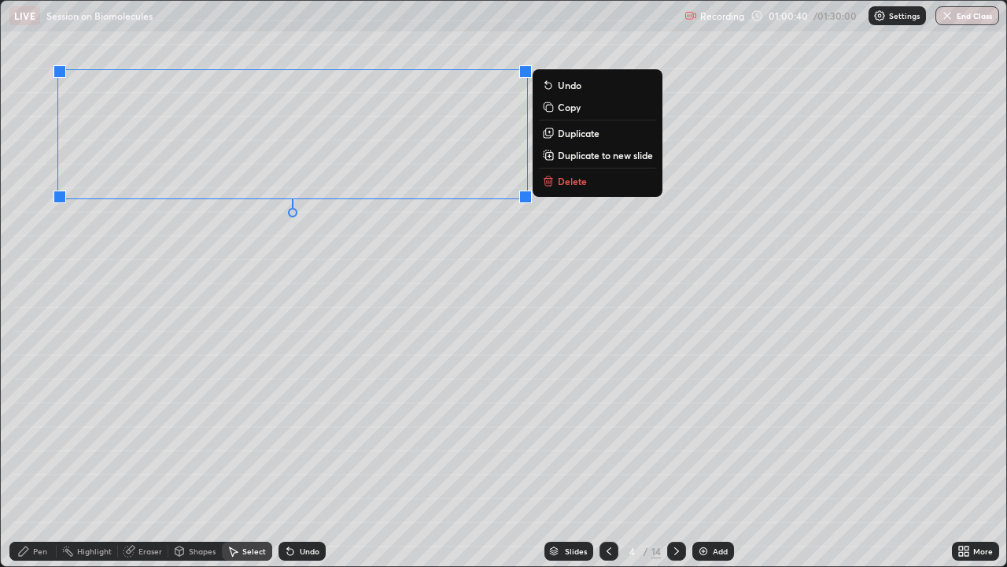
click at [133, 433] on div "0 ° Undo Copy Duplicate Duplicate to new slide Delete" at bounding box center [504, 283] width 1006 height 565
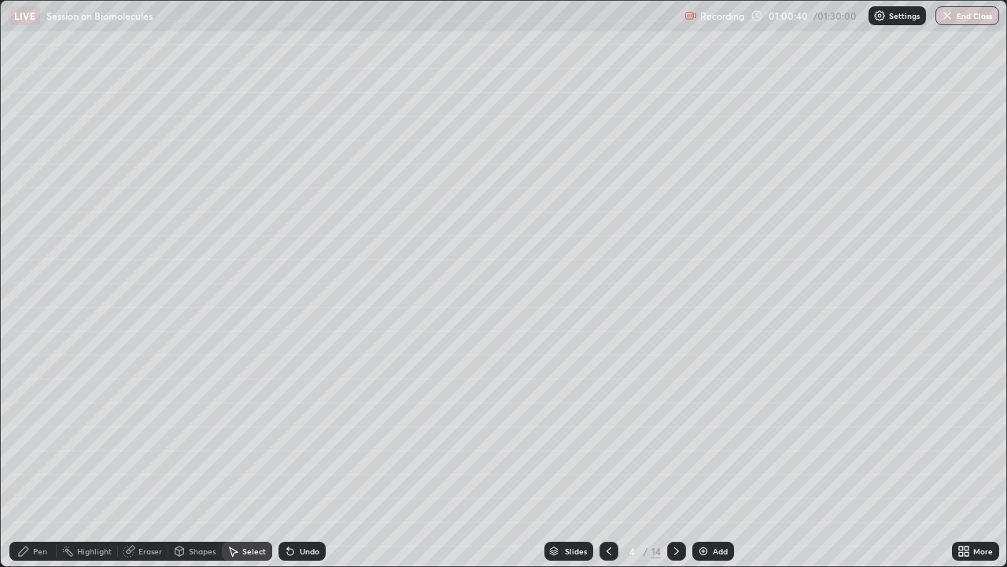
click at [40, 433] on div "Pen" at bounding box center [32, 551] width 47 height 19
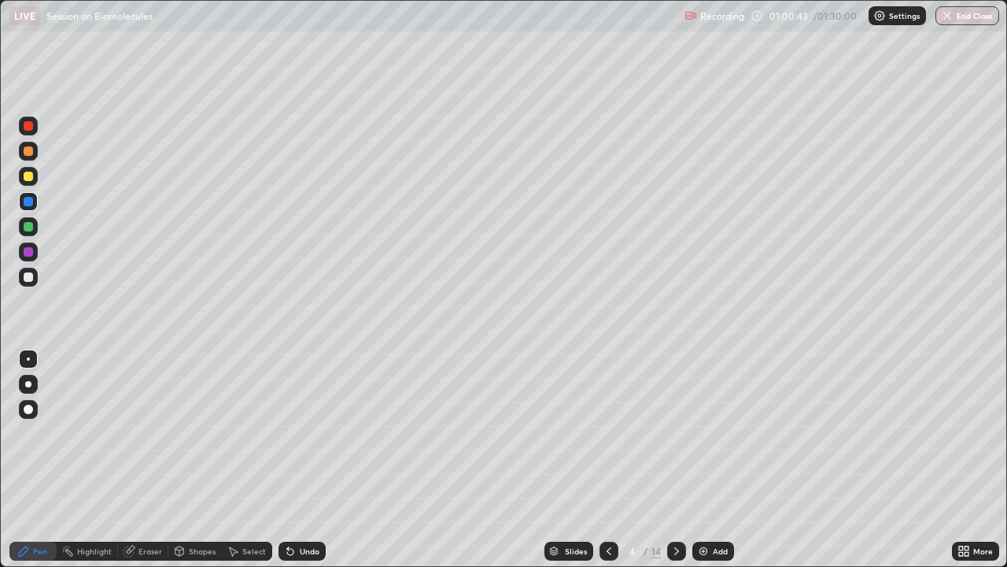
click at [28, 179] on div at bounding box center [28, 176] width 9 height 9
click at [33, 158] on div at bounding box center [28, 151] width 19 height 19
click at [29, 228] on div at bounding box center [28, 226] width 9 height 9
click at [30, 275] on div at bounding box center [28, 276] width 9 height 9
click at [147, 433] on div "Eraser" at bounding box center [151, 551] width 24 height 8
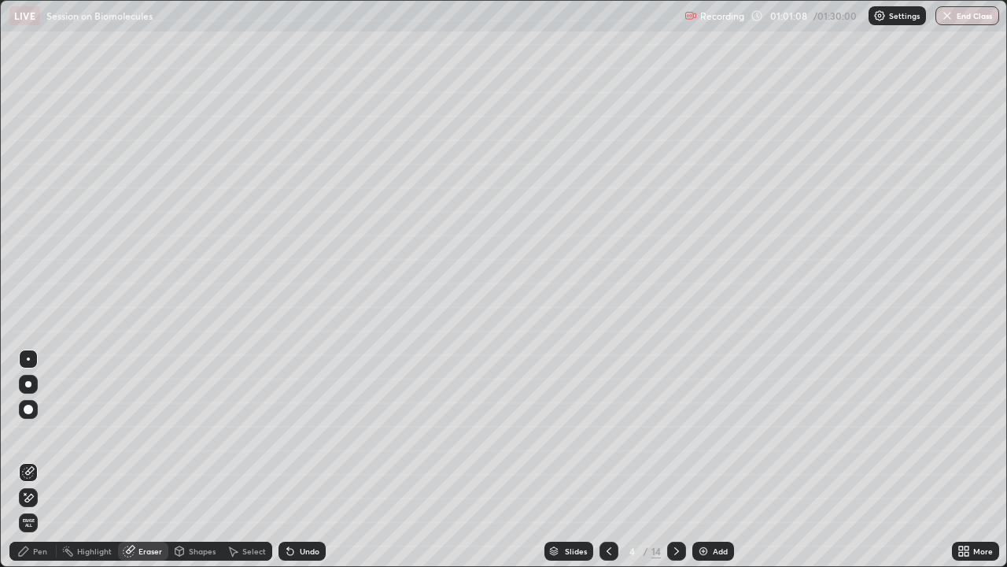
click at [28, 433] on icon at bounding box center [23, 551] width 13 height 13
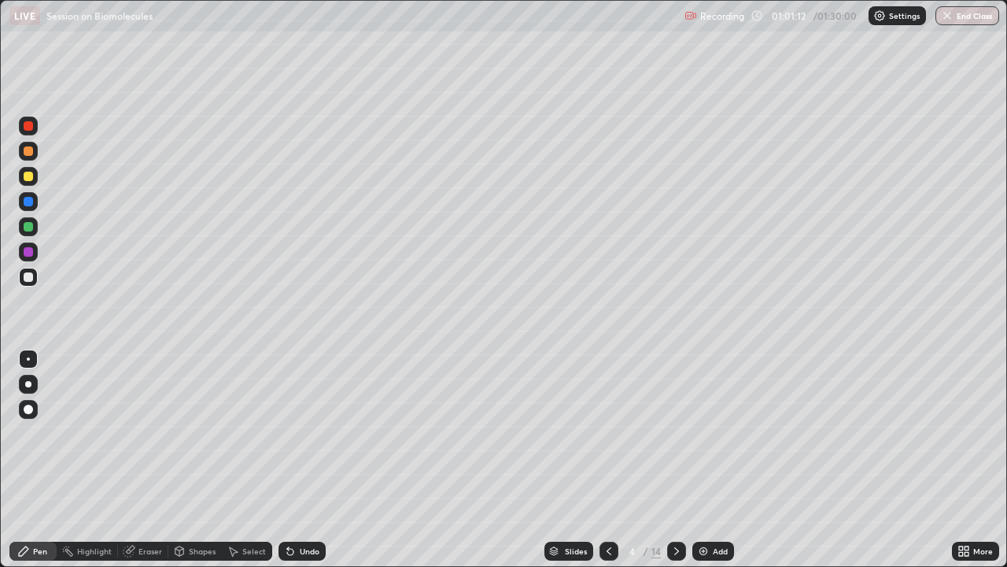
click at [294, 433] on div "Undo" at bounding box center [302, 551] width 47 height 19
click at [306, 433] on div "Undo" at bounding box center [310, 551] width 20 height 8
click at [246, 433] on div "Select" at bounding box center [254, 551] width 24 height 8
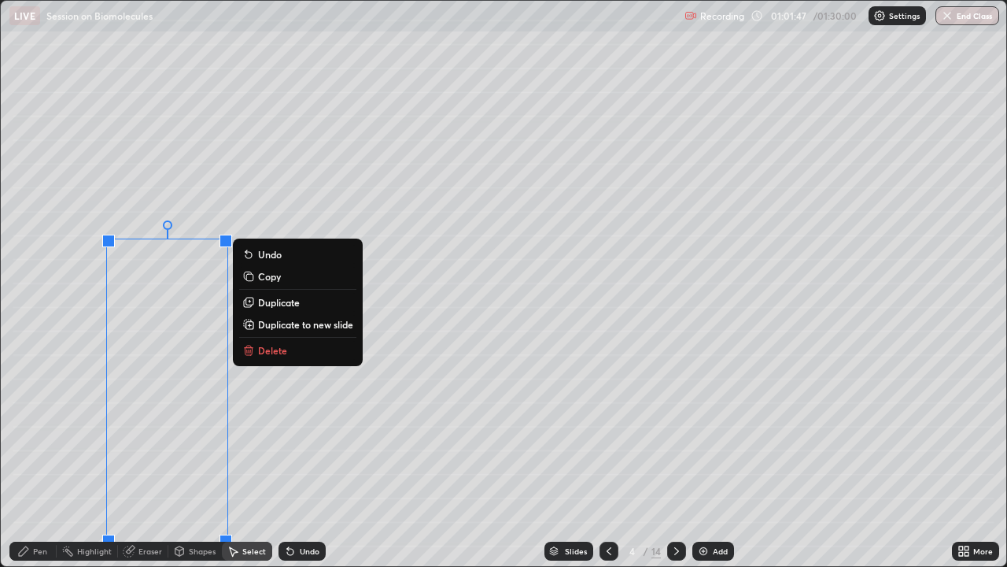
click at [357, 433] on div "0 ° Undo Copy Duplicate Duplicate to new slide Delete" at bounding box center [504, 283] width 1006 height 565
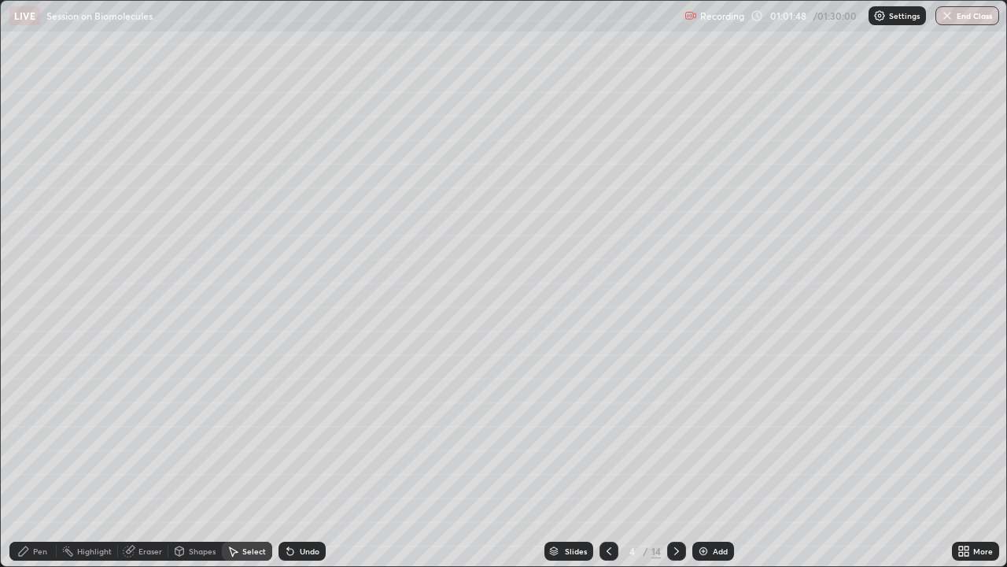
click at [46, 433] on div "Pen" at bounding box center [32, 551] width 47 height 19
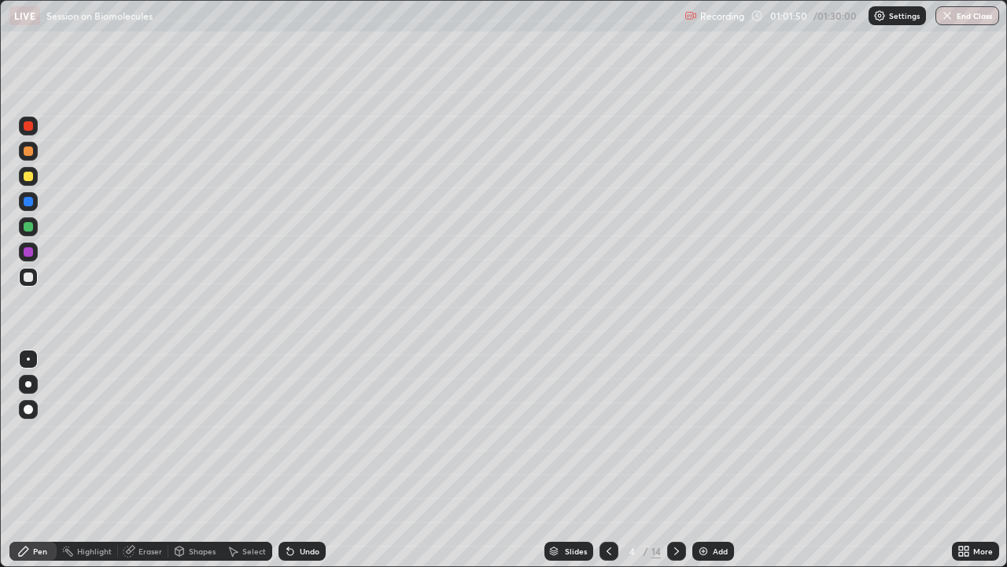
click at [25, 223] on div at bounding box center [28, 226] width 9 height 9
click at [28, 152] on div at bounding box center [28, 150] width 9 height 9
click at [30, 179] on div at bounding box center [28, 176] width 9 height 9
click at [308, 433] on div "Undo" at bounding box center [302, 551] width 47 height 19
click at [303, 433] on div "Undo" at bounding box center [310, 551] width 20 height 8
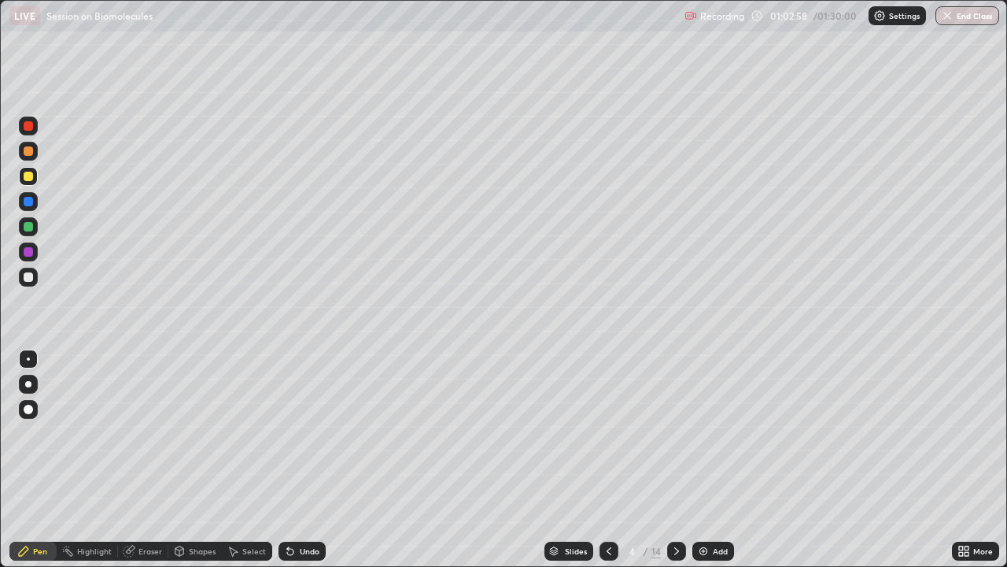
click at [301, 433] on div "Undo" at bounding box center [310, 551] width 20 height 8
click at [297, 433] on div "Undo" at bounding box center [302, 551] width 47 height 19
click at [297, 433] on div "Undo" at bounding box center [299, 550] width 54 height 31
click at [34, 231] on div at bounding box center [28, 226] width 19 height 19
click at [304, 433] on div "Undo" at bounding box center [302, 551] width 47 height 19
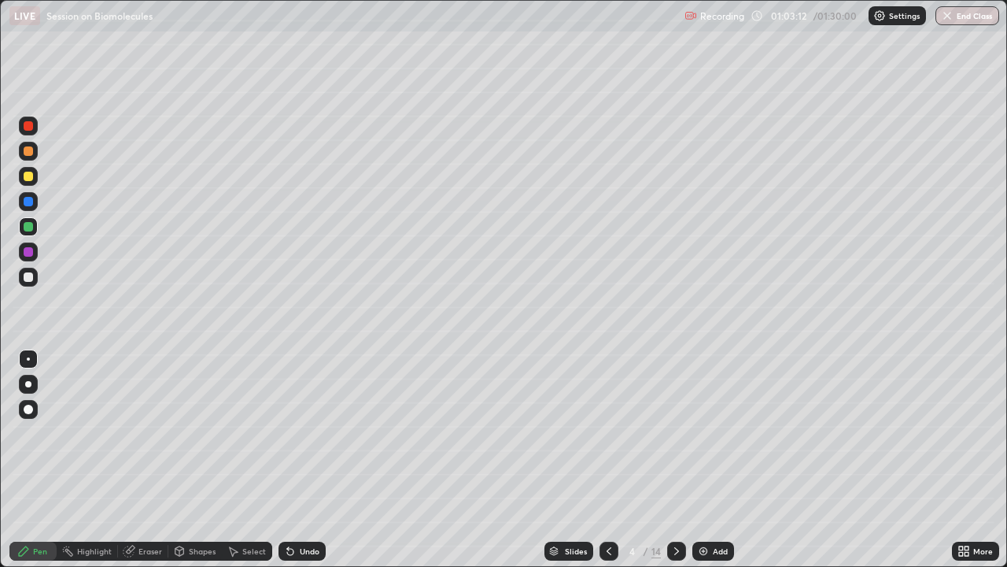
click at [305, 433] on div "Undo" at bounding box center [302, 551] width 47 height 19
click at [296, 433] on div "Undo" at bounding box center [302, 551] width 47 height 19
click at [295, 433] on div "Undo" at bounding box center [302, 551] width 47 height 19
click at [34, 178] on div at bounding box center [28, 176] width 19 height 19
click at [29, 227] on div at bounding box center [28, 226] width 9 height 9
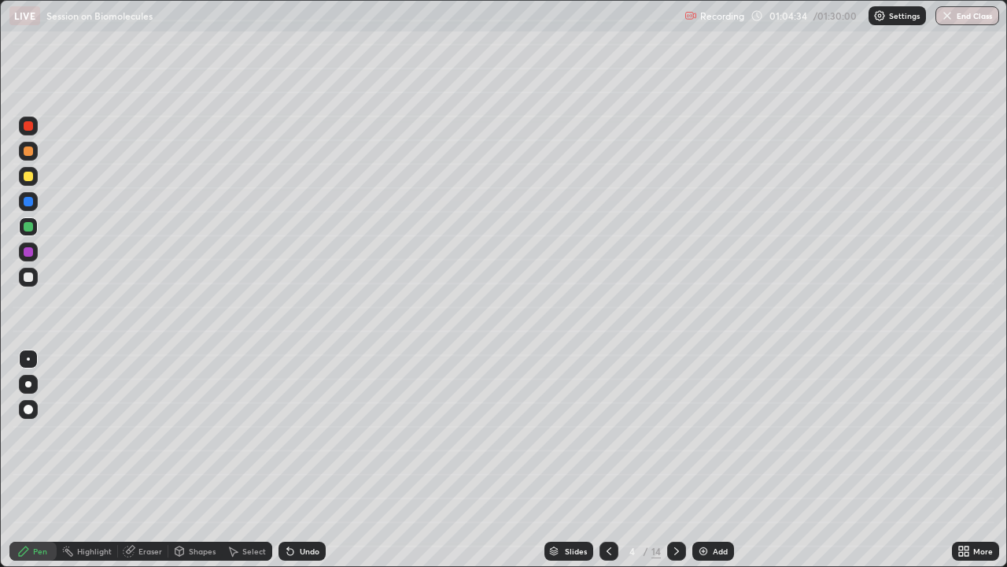
click at [244, 433] on div "Select" at bounding box center [254, 551] width 24 height 8
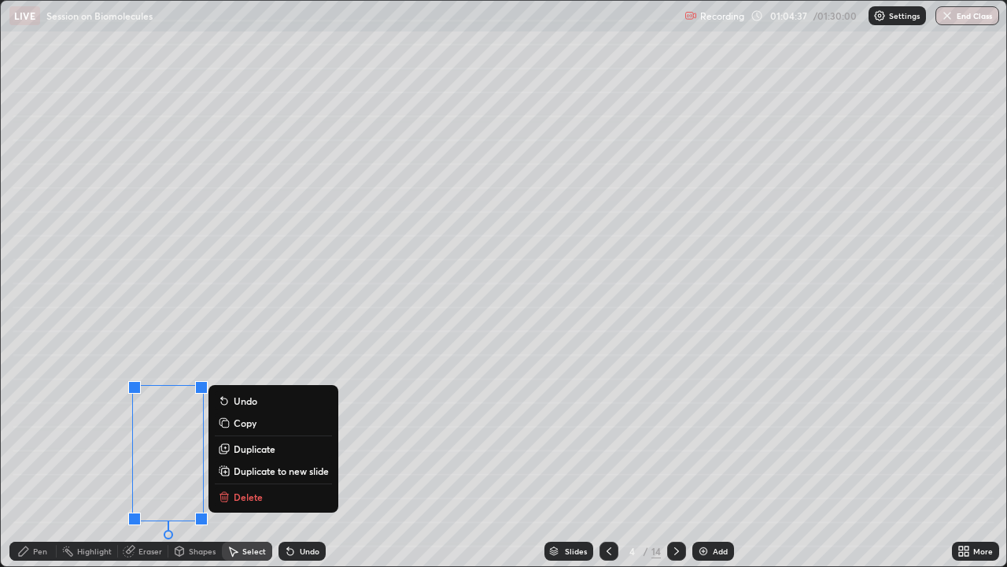
click at [61, 433] on div "0 ° Undo Copy Duplicate Duplicate to new slide Delete" at bounding box center [504, 283] width 1006 height 565
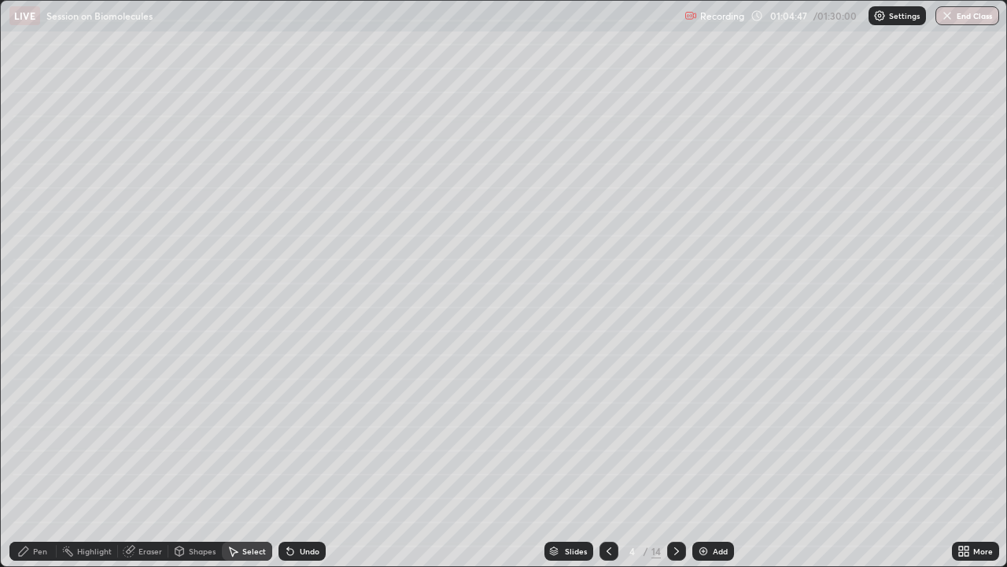
click at [37, 433] on div "Pen" at bounding box center [40, 551] width 14 height 8
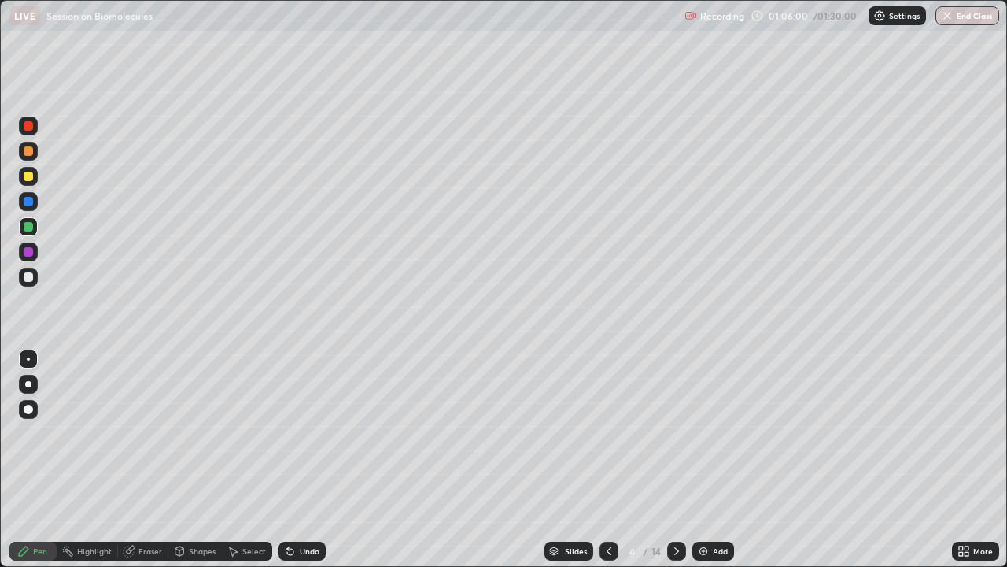
click at [311, 433] on div "Undo" at bounding box center [310, 551] width 20 height 8
click at [312, 433] on div "Undo" at bounding box center [310, 551] width 20 height 8
click at [311, 433] on div "Undo" at bounding box center [310, 551] width 20 height 8
click at [303, 433] on div "Undo" at bounding box center [310, 551] width 20 height 8
click at [306, 433] on div "Undo" at bounding box center [310, 551] width 20 height 8
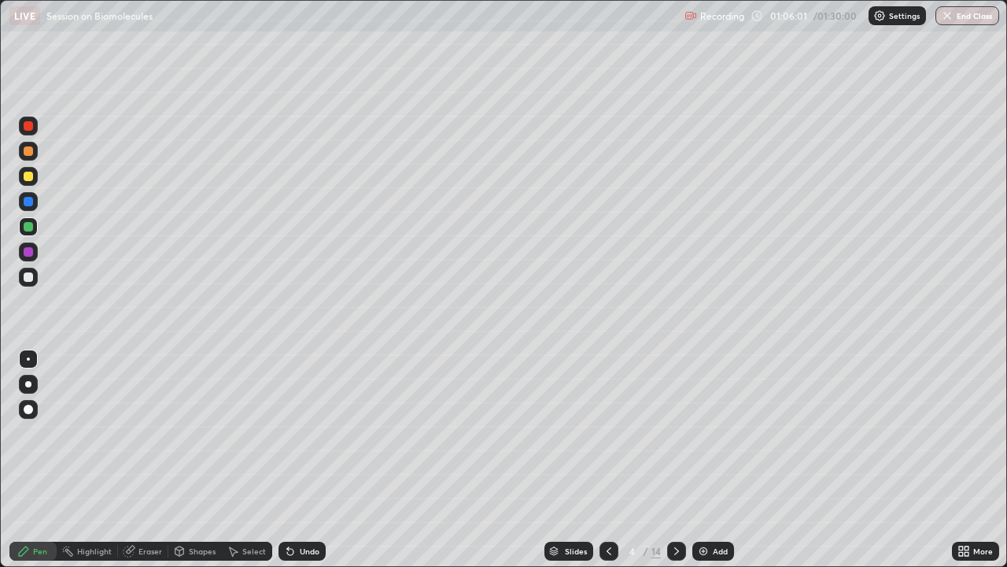
click at [301, 433] on div "Undo" at bounding box center [310, 551] width 20 height 8
click at [296, 433] on div "Undo" at bounding box center [302, 551] width 47 height 19
click at [301, 433] on div "Undo" at bounding box center [310, 551] width 20 height 8
click at [300, 433] on div "Undo" at bounding box center [302, 551] width 47 height 19
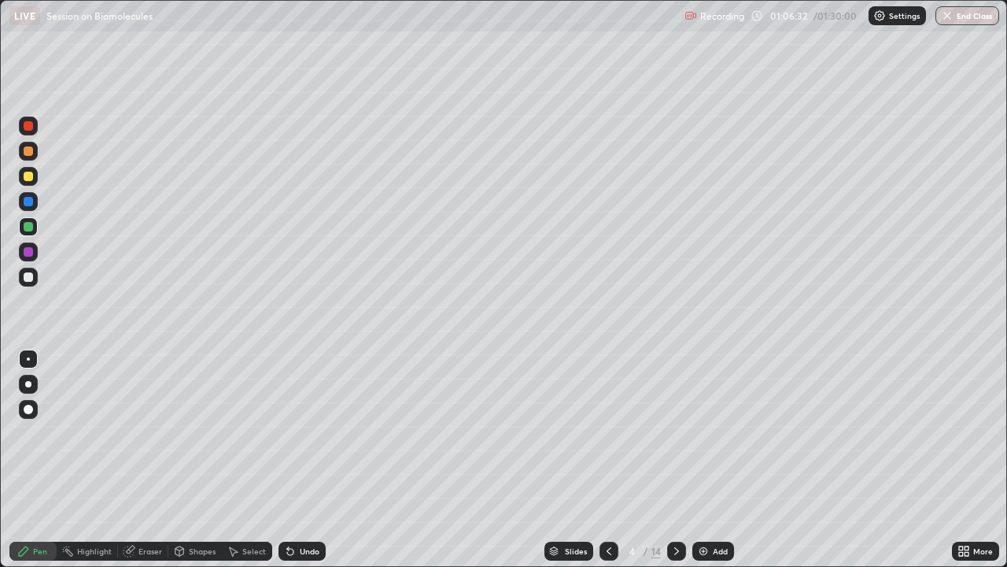
click at [303, 433] on div "Undo" at bounding box center [310, 551] width 20 height 8
click at [301, 433] on div "Undo" at bounding box center [310, 551] width 20 height 8
click at [309, 433] on div "Undo" at bounding box center [310, 551] width 20 height 8
click at [306, 433] on div "Undo" at bounding box center [310, 551] width 20 height 8
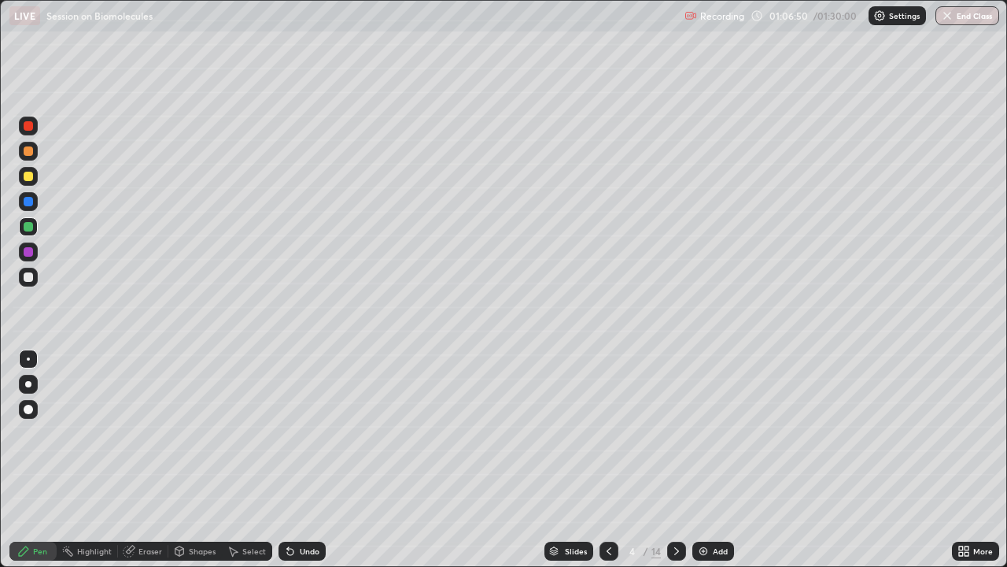
click at [306, 433] on div "Undo" at bounding box center [310, 551] width 20 height 8
click at [33, 274] on div at bounding box center [28, 277] width 19 height 19
click at [674, 433] on icon at bounding box center [677, 551] width 13 height 13
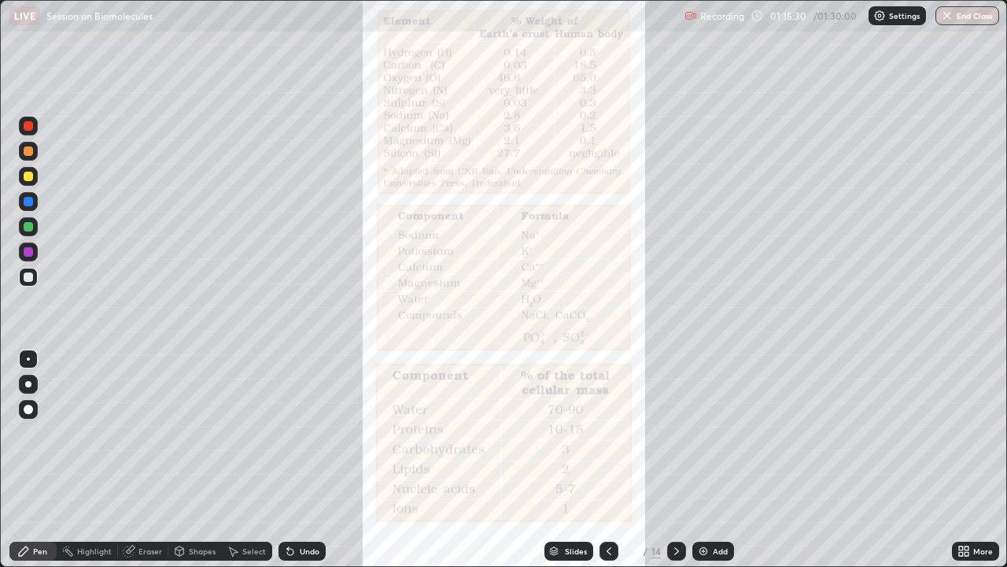
click at [185, 433] on div "Shapes" at bounding box center [195, 551] width 54 height 19
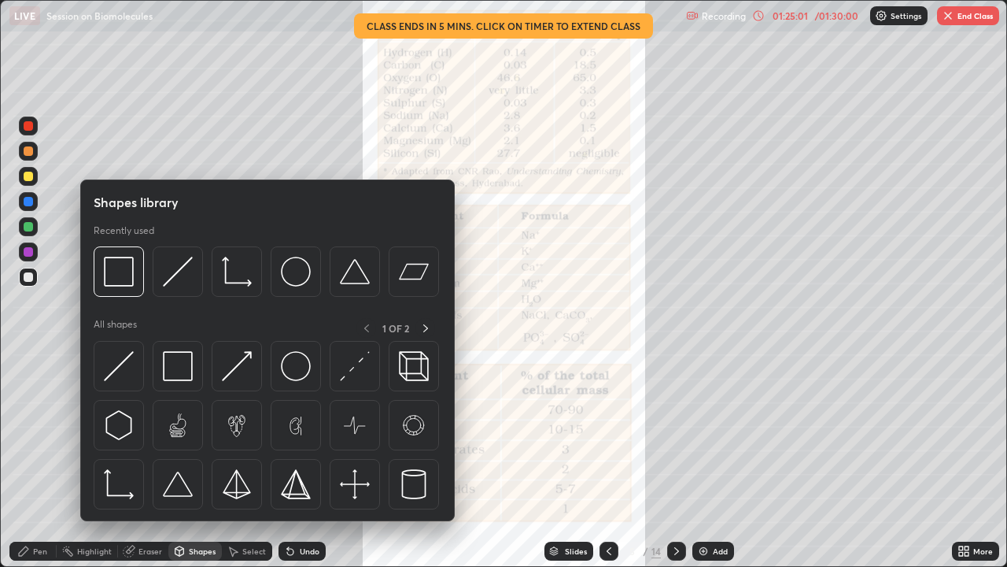
click at [957, 22] on button "End Class" at bounding box center [968, 15] width 62 height 19
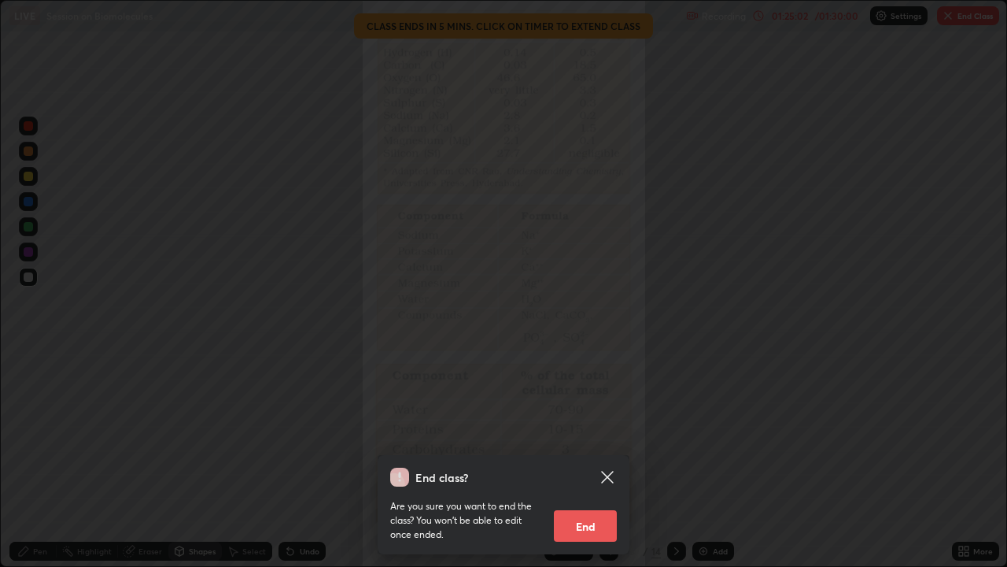
click at [589, 433] on button "End" at bounding box center [585, 525] width 63 height 31
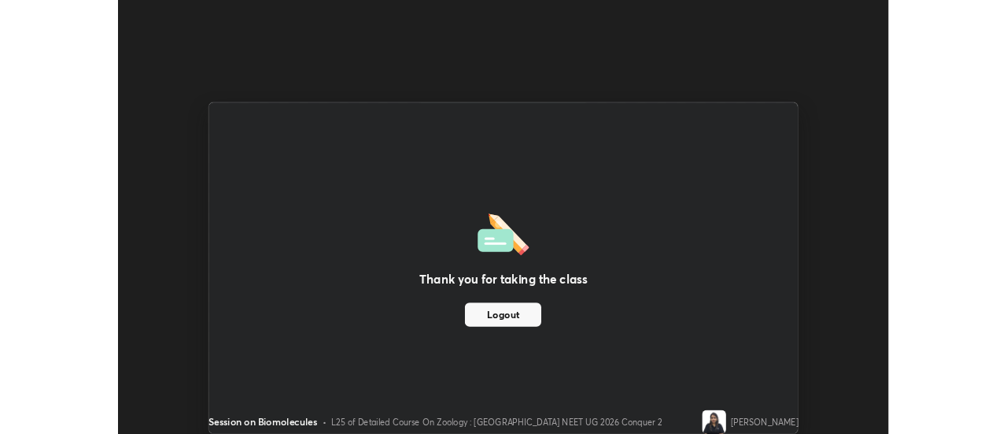
scroll to position [78275, 77701]
